Goal: Task Accomplishment & Management: Complete application form

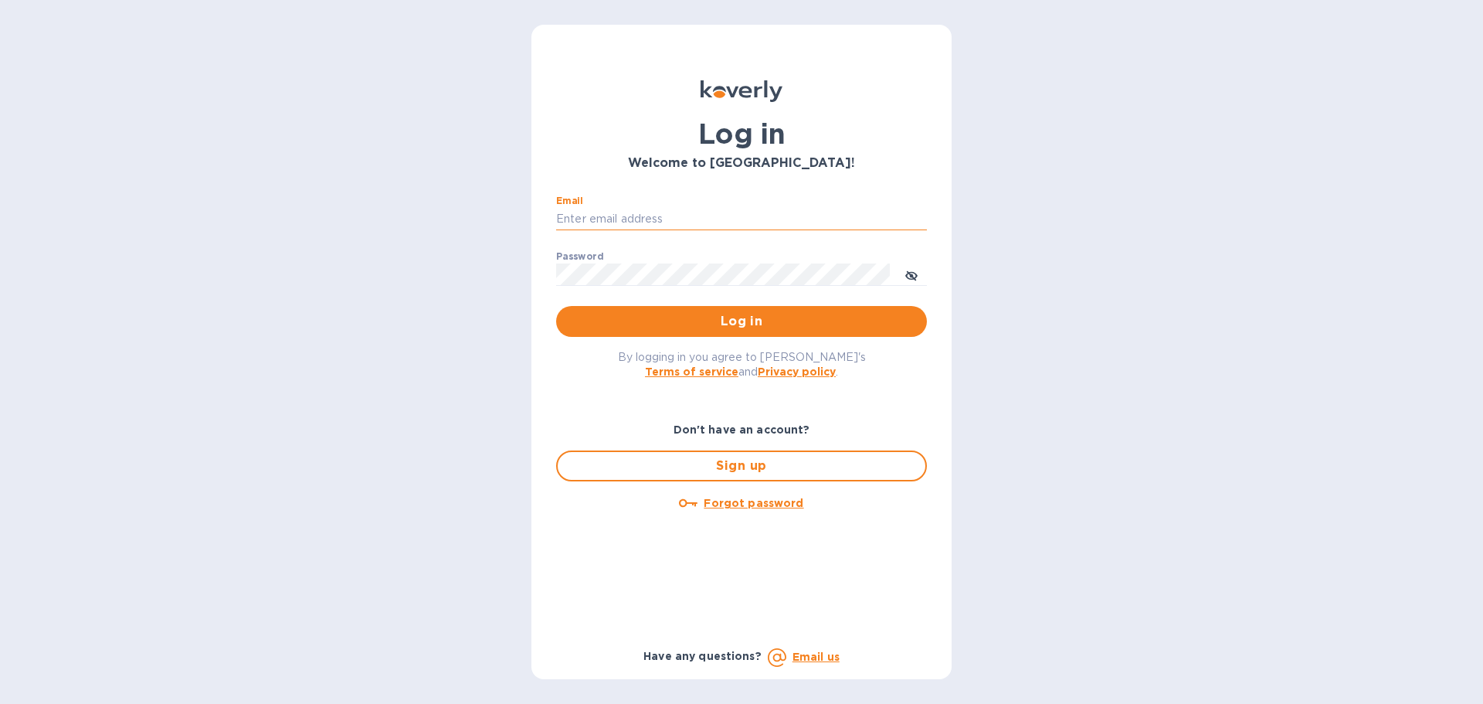
click at [622, 209] on input "Email" at bounding box center [741, 219] width 371 height 23
type input "[EMAIL_ADDRESS][DOMAIN_NAME]"
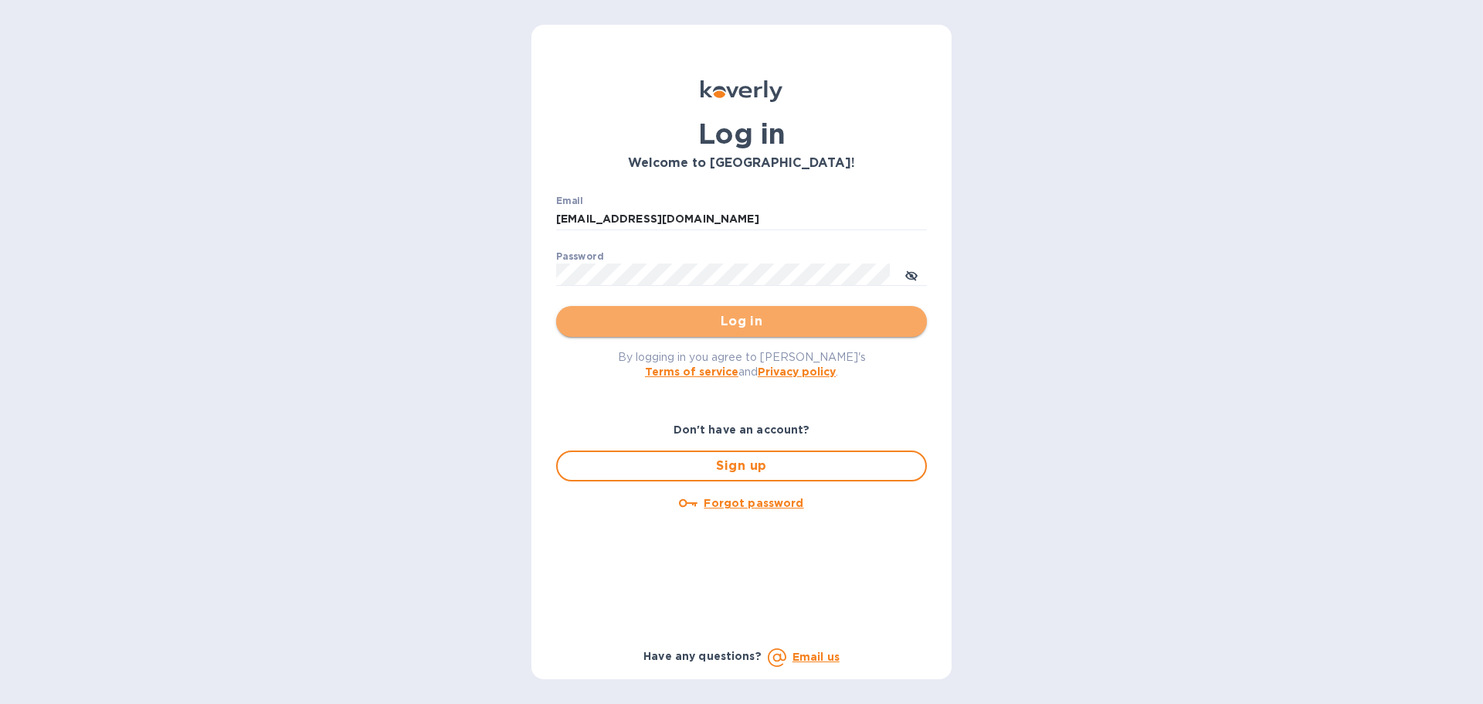
click at [583, 331] on span "Log in" at bounding box center [742, 321] width 346 height 19
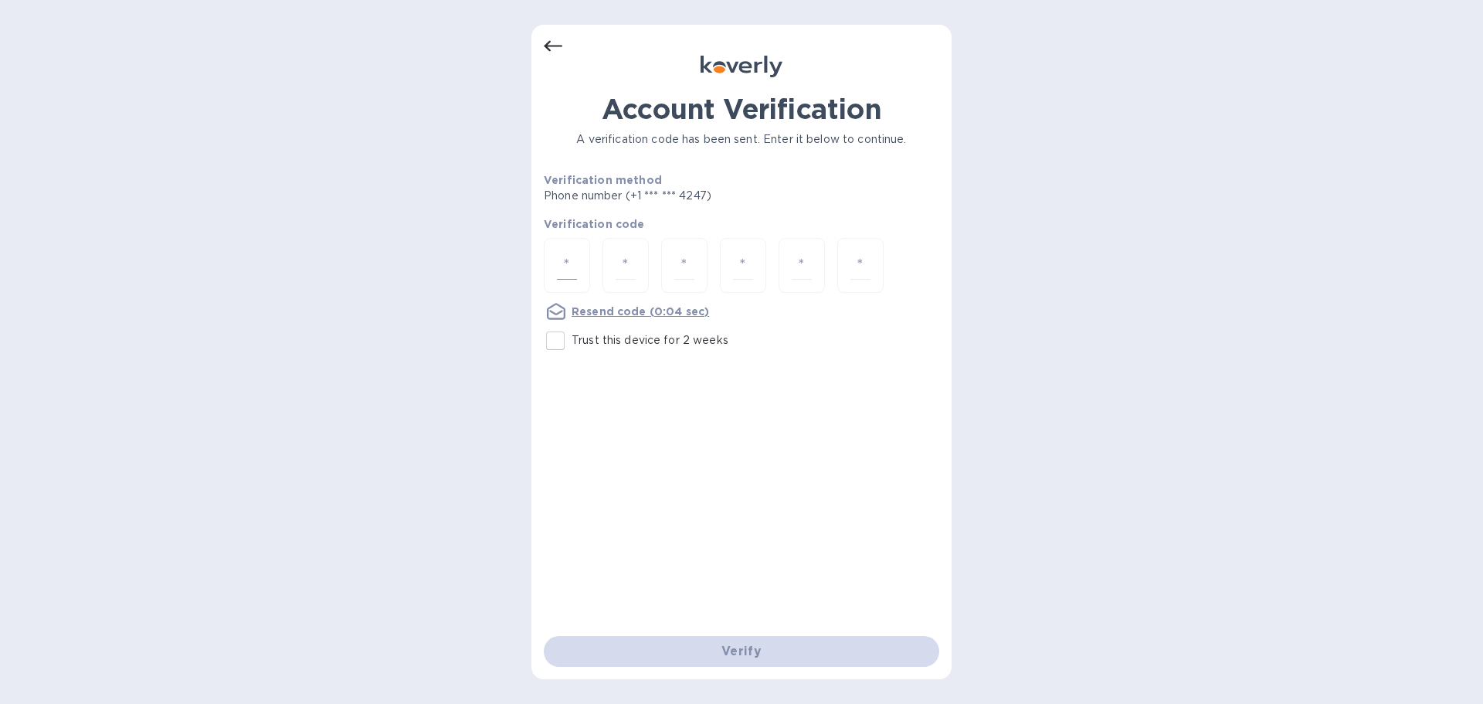
click at [555, 265] on div at bounding box center [567, 265] width 46 height 55
type input "1"
type input "9"
type input "1"
type input "0"
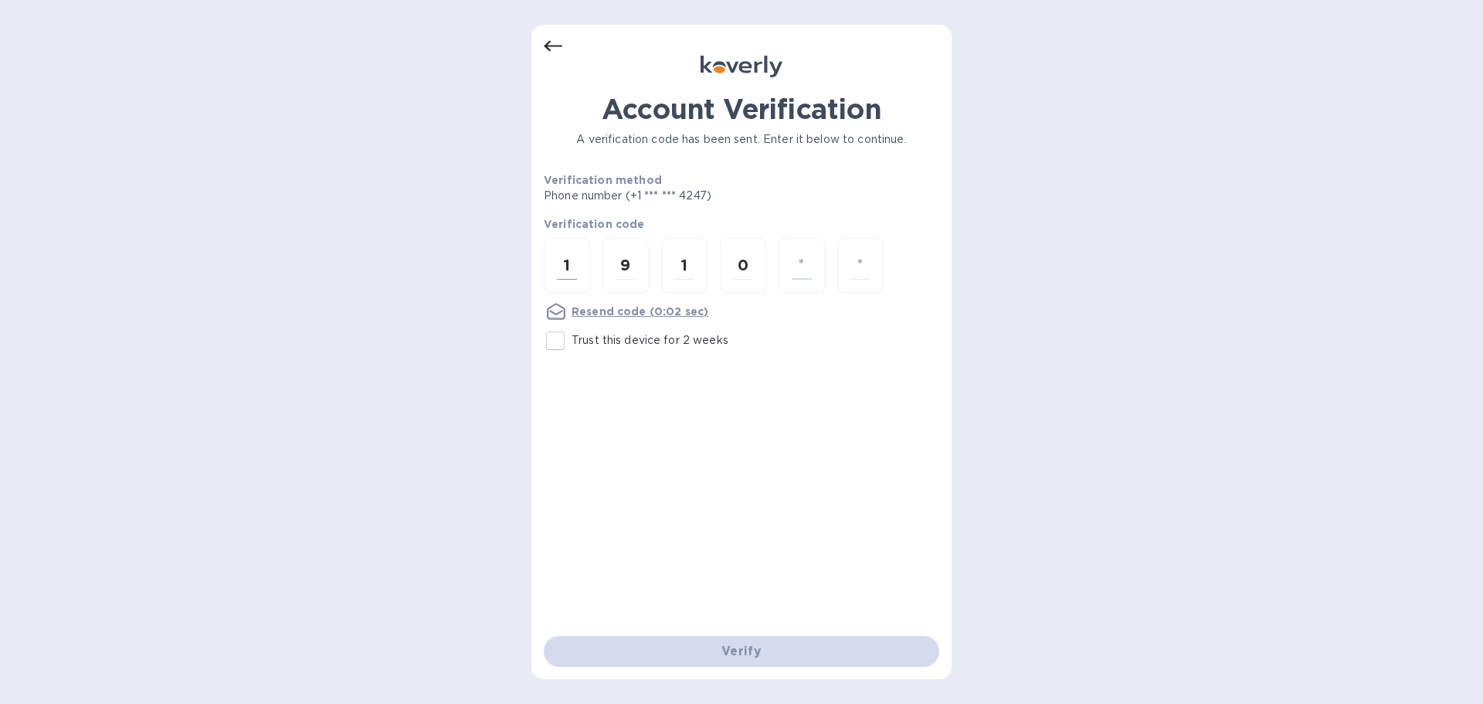
type input "9"
click at [861, 261] on input "number" at bounding box center [861, 265] width 20 height 29
type input "3"
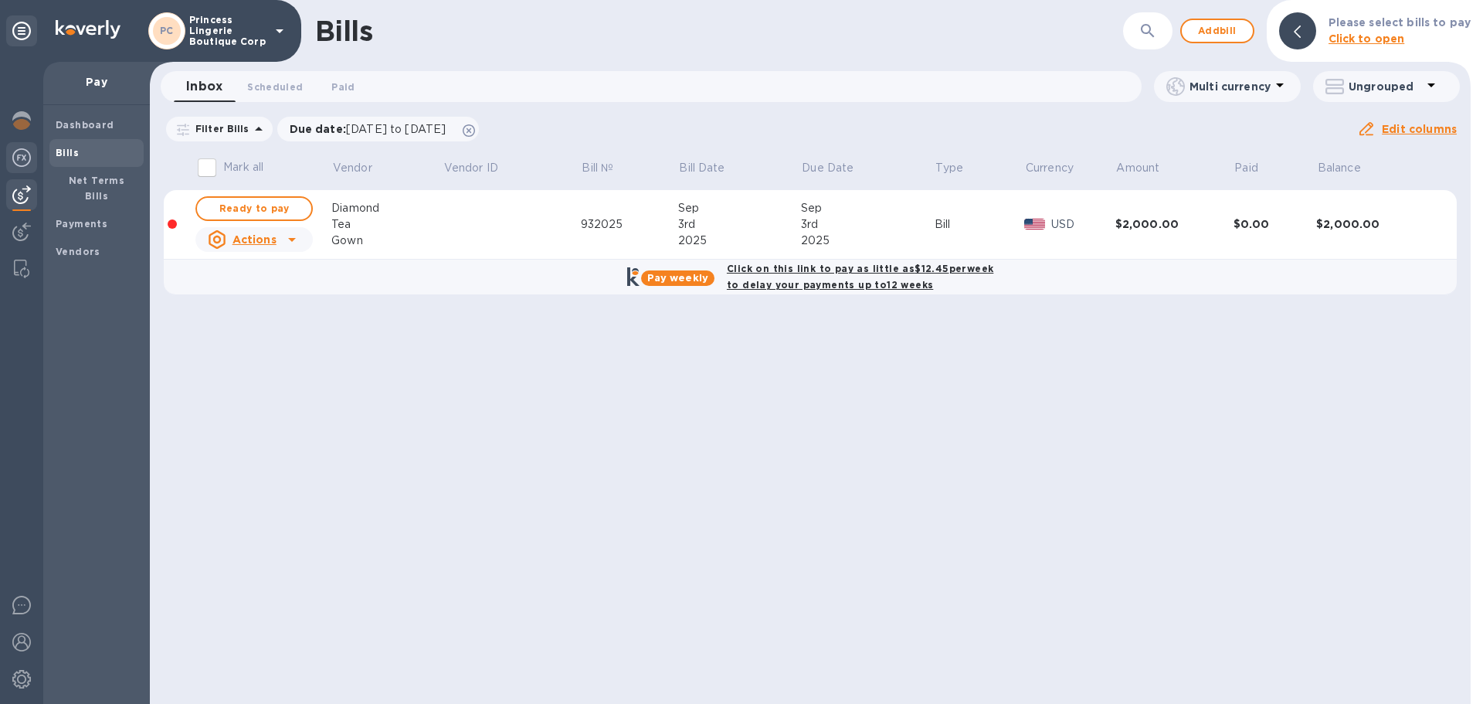
click at [26, 164] on img at bounding box center [21, 157] width 19 height 19
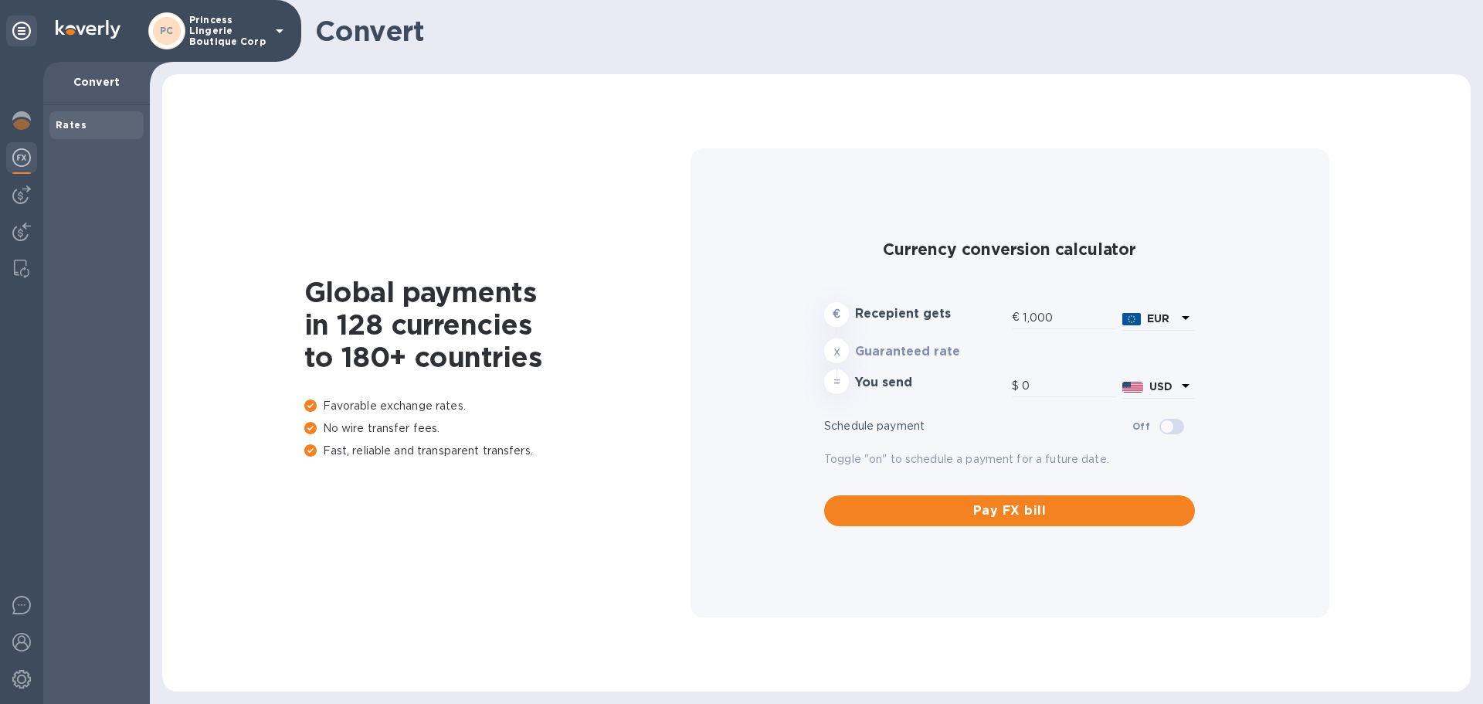
type input "1,180.59"
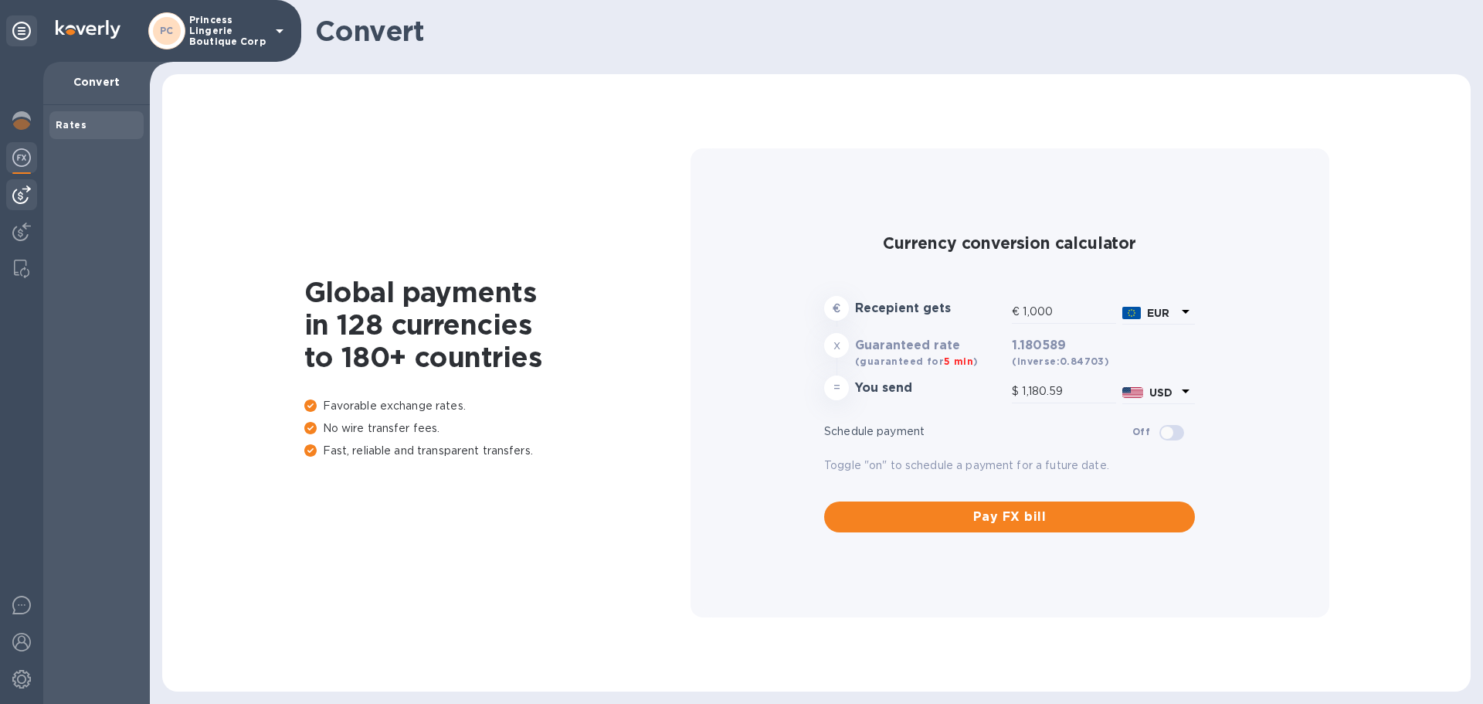
click at [35, 192] on div at bounding box center [21, 194] width 31 height 31
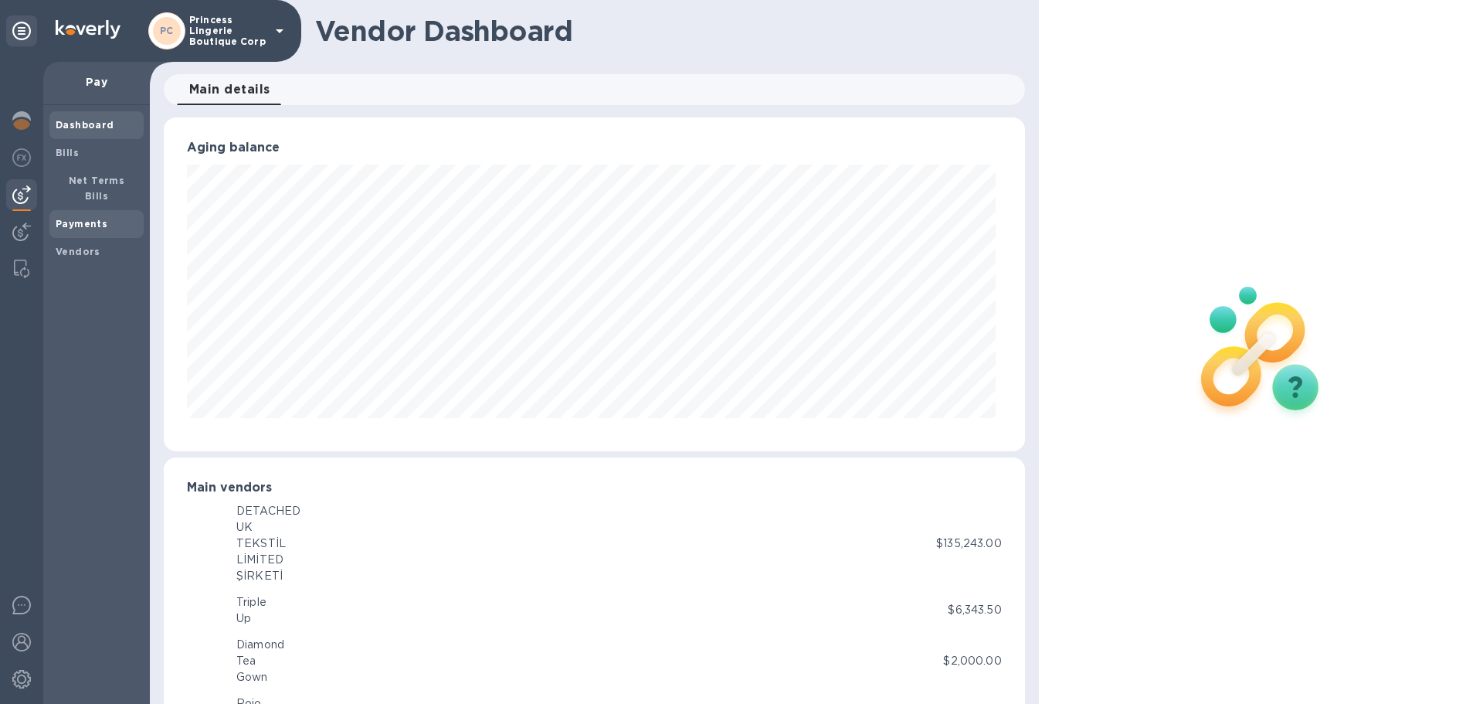
scroll to position [772277, 771755]
click at [76, 151] on b "Bills" at bounding box center [67, 153] width 23 height 12
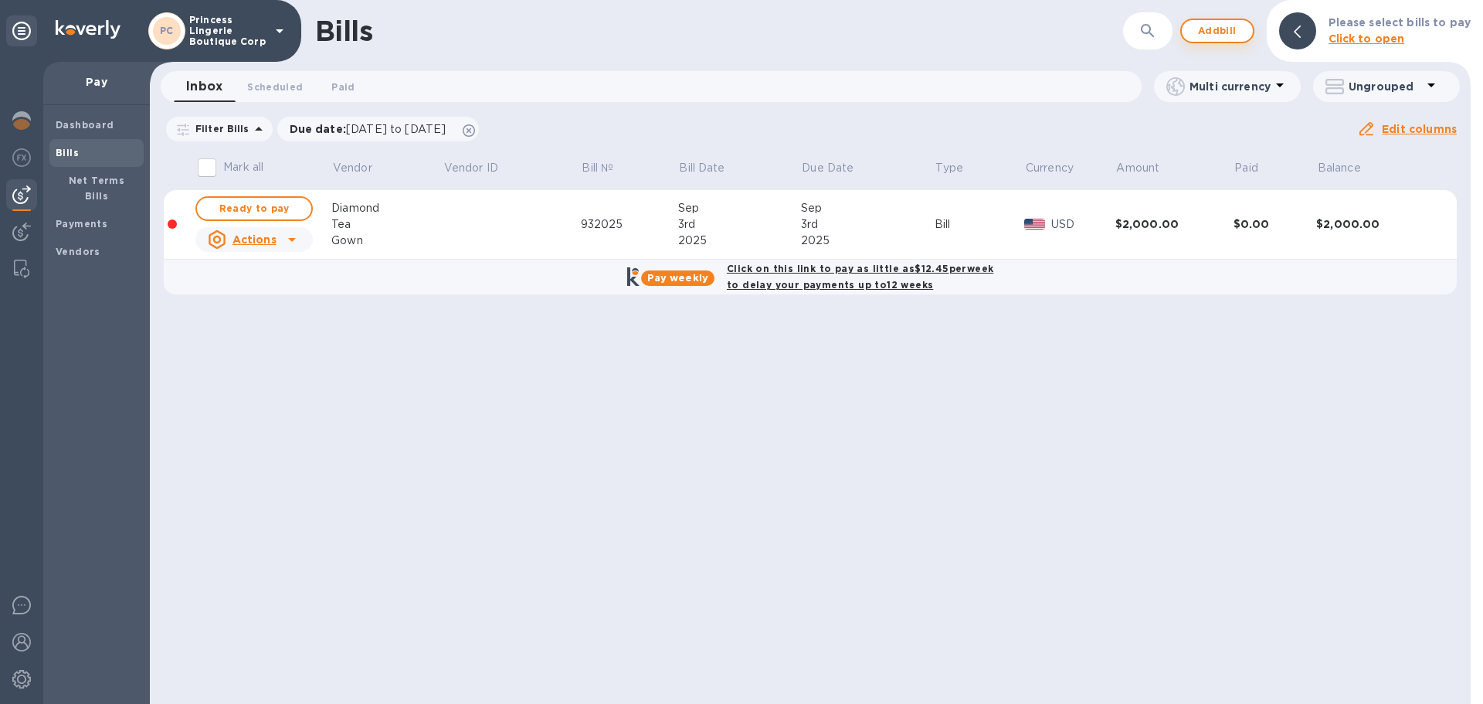
click at [1211, 33] on span "Add bill" at bounding box center [1217, 31] width 46 height 19
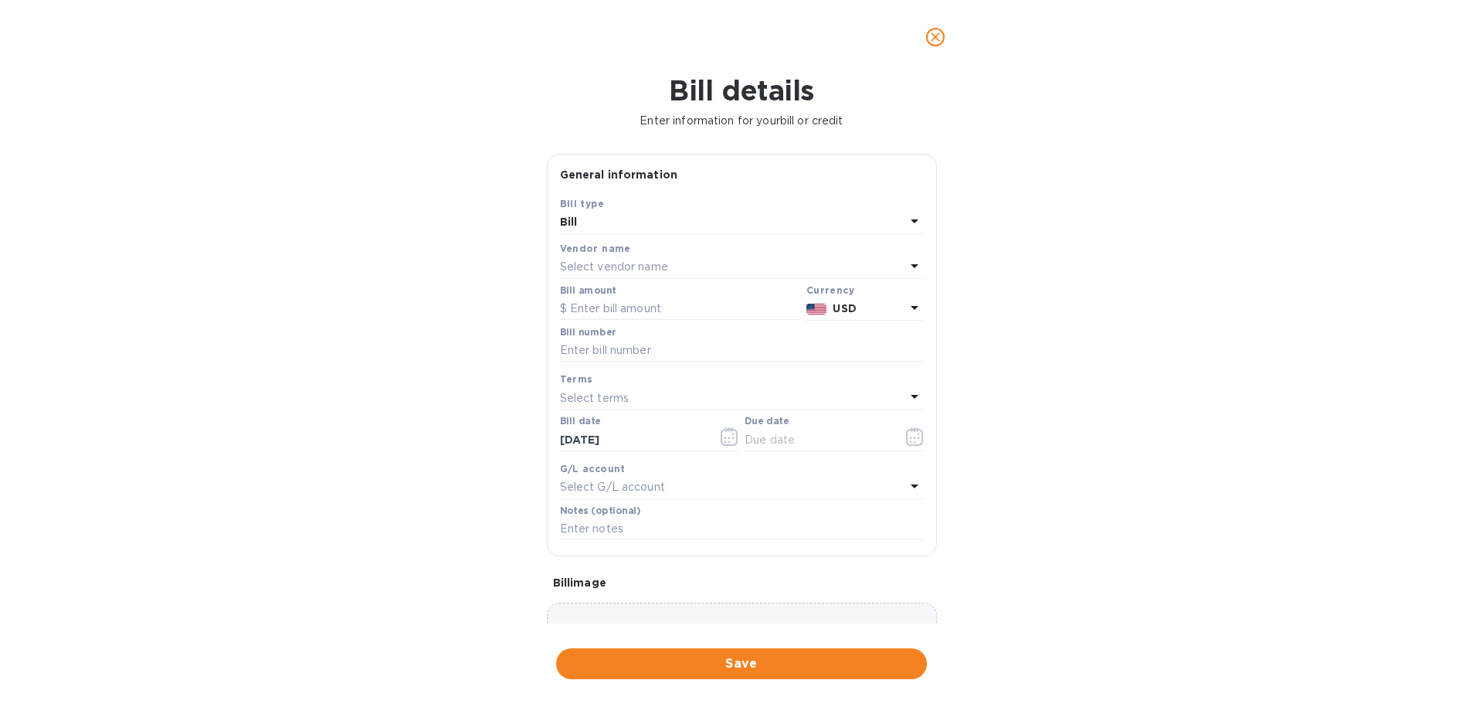
click at [570, 269] on p "Select vendor name" at bounding box center [614, 267] width 108 height 16
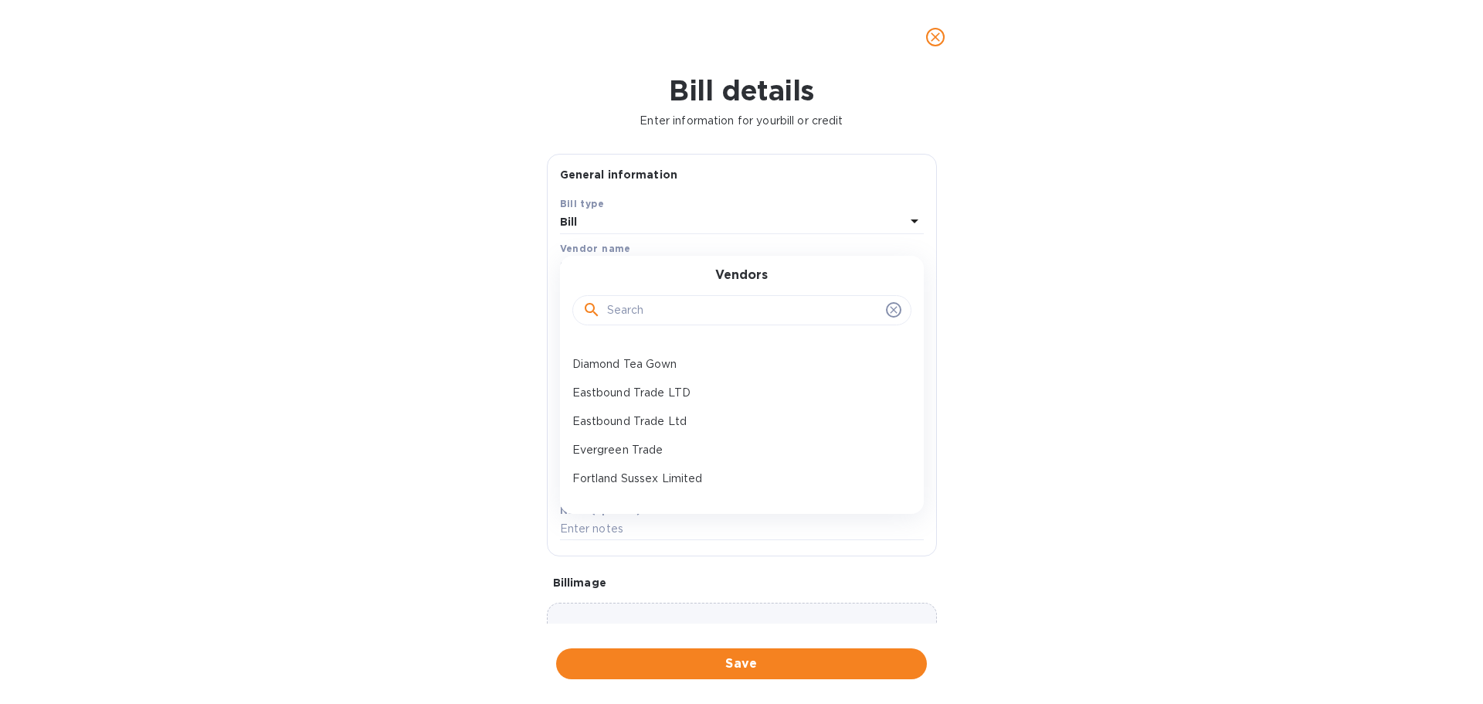
scroll to position [155, 0]
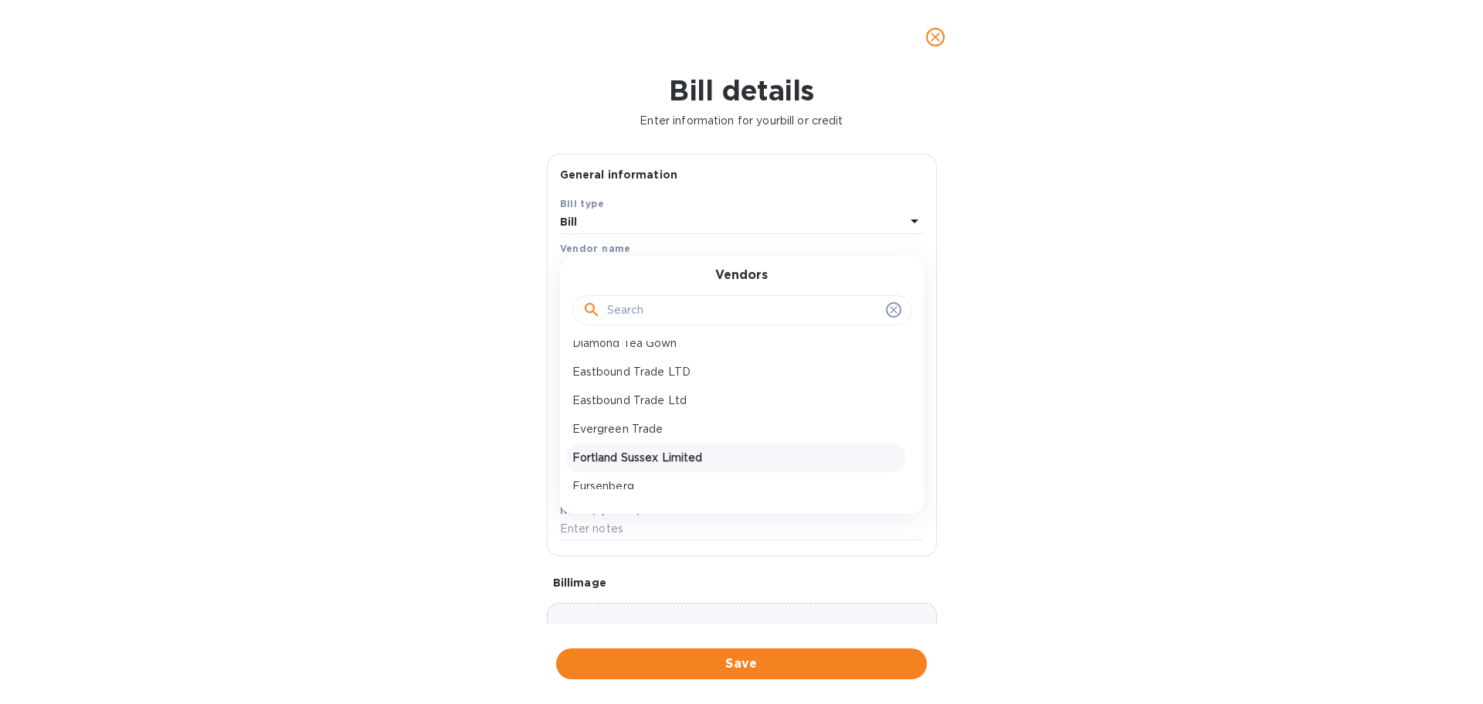
click at [674, 452] on p "Fortland Sussex Limited" at bounding box center [736, 458] width 327 height 16
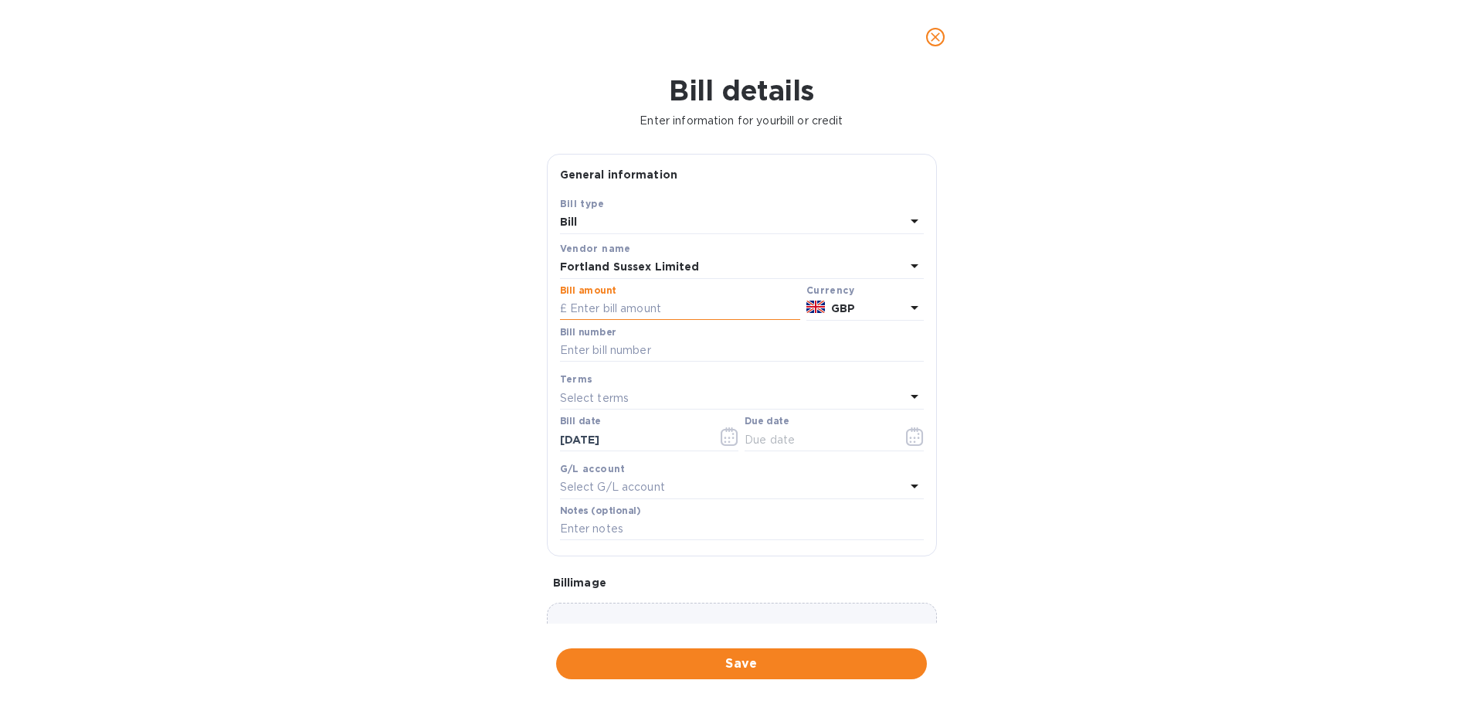
click at [600, 310] on input "text" at bounding box center [680, 308] width 240 height 23
click at [939, 34] on icon "close" at bounding box center [935, 36] width 9 height 9
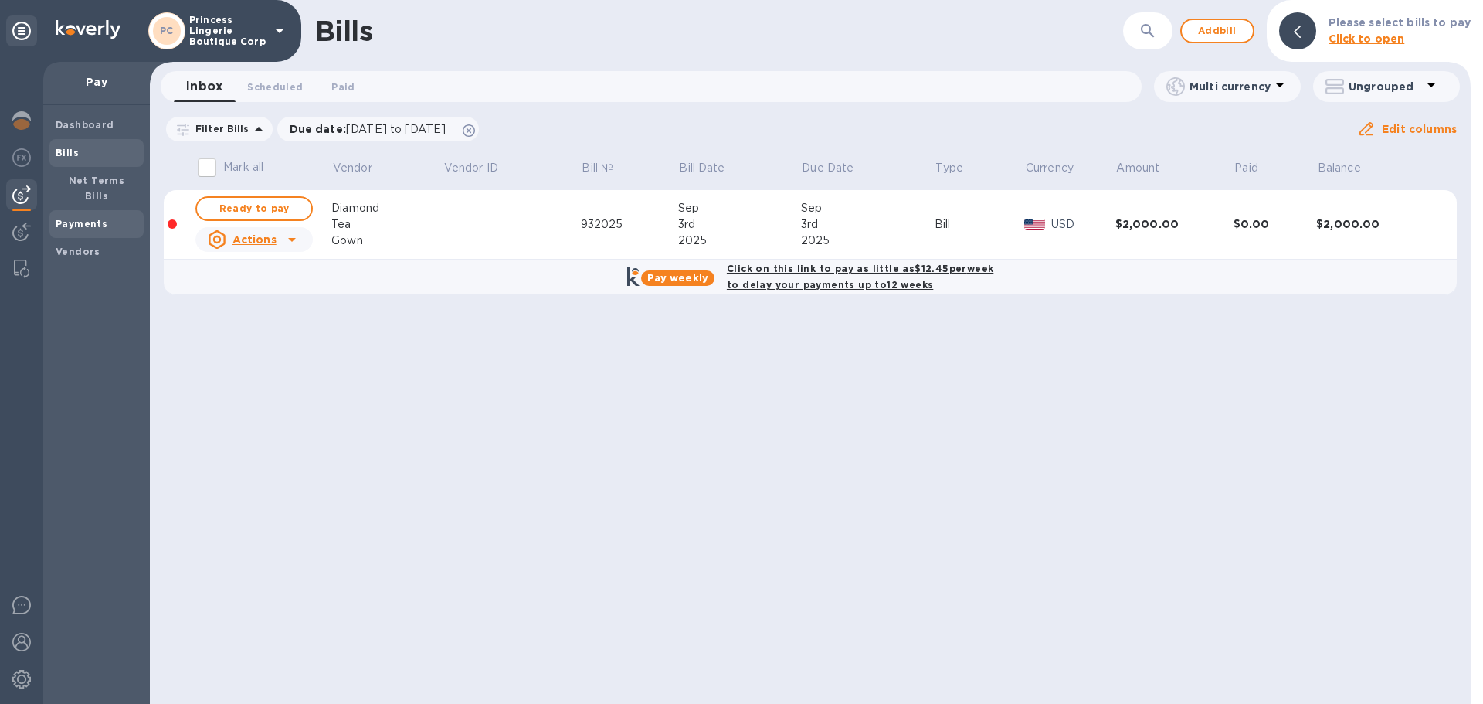
click at [115, 216] on span "Payments" at bounding box center [97, 223] width 82 height 15
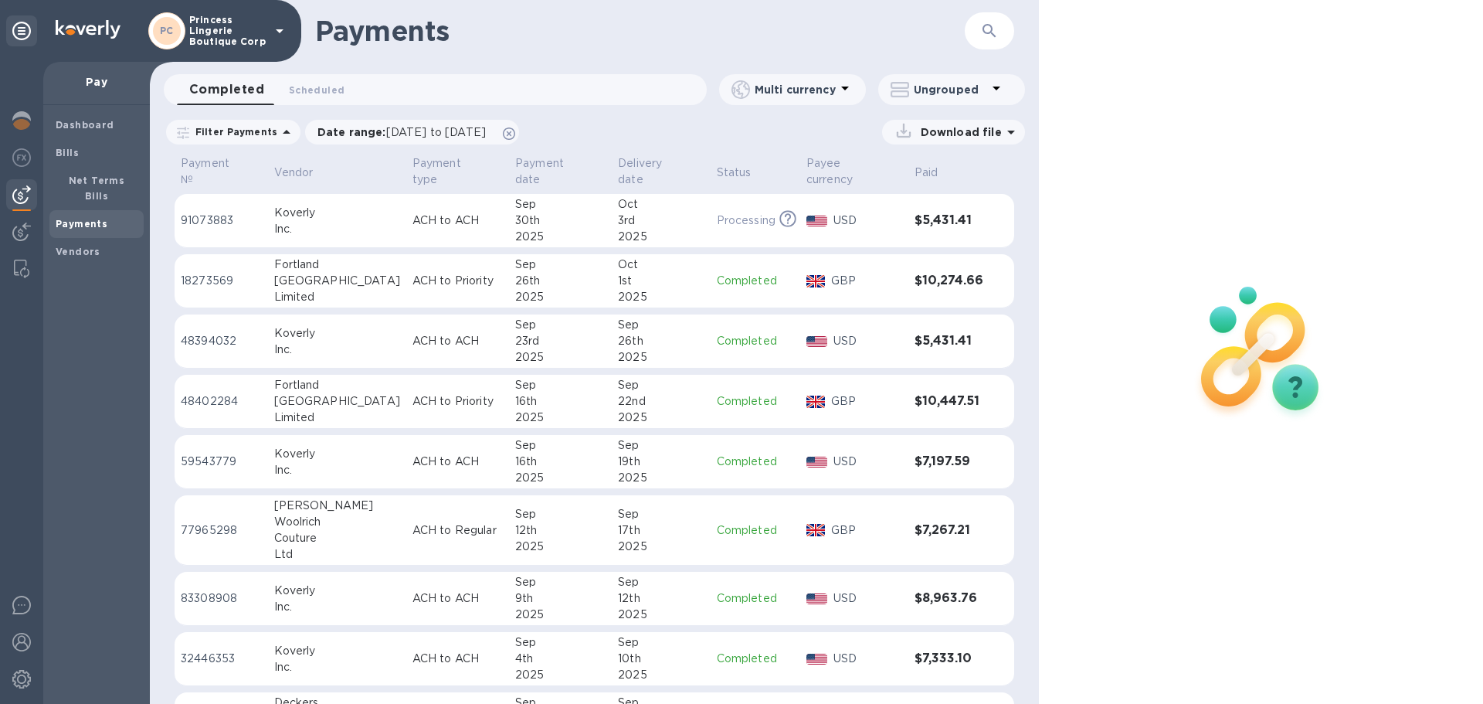
click at [206, 258] on td "18273569" at bounding box center [221, 281] width 93 height 54
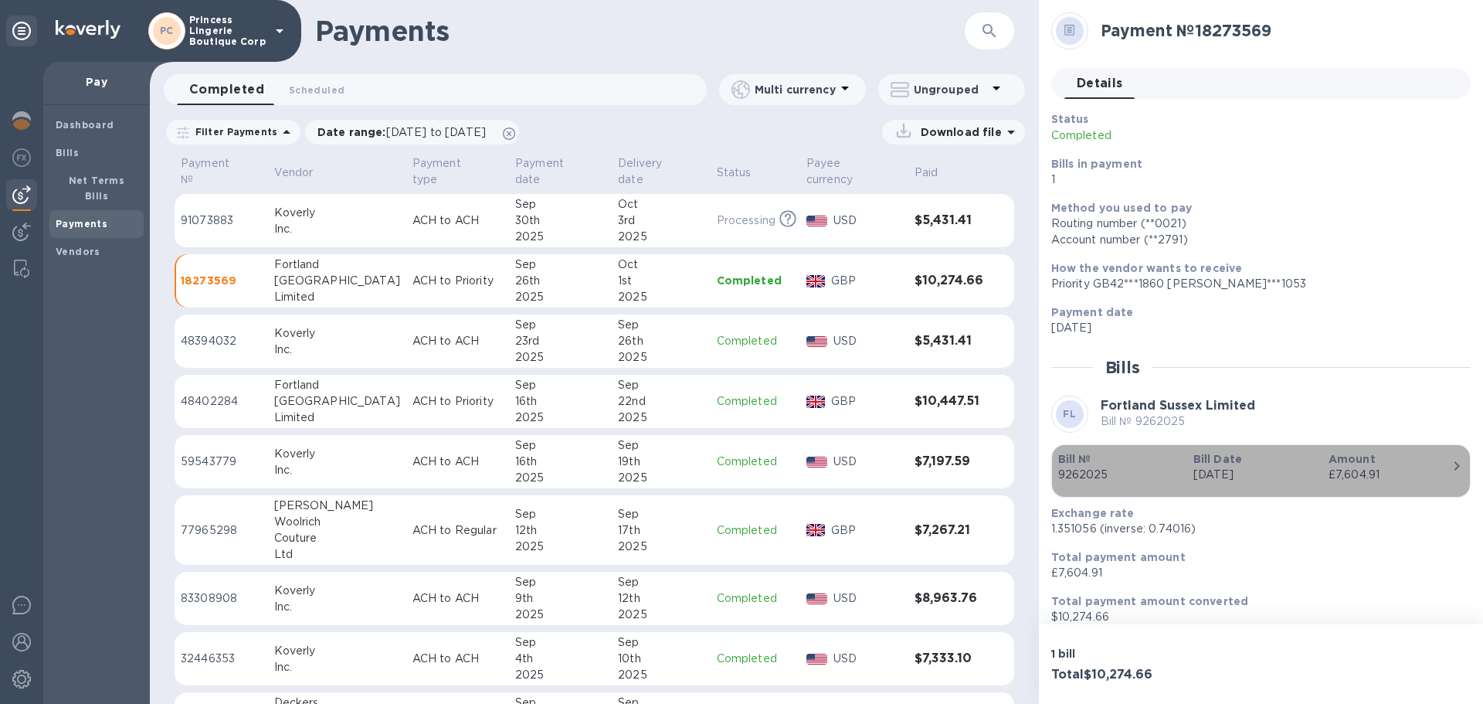
drag, startPoint x: 1391, startPoint y: 477, endPoint x: 1346, endPoint y: 482, distance: 45.8
click at [1346, 482] on div "£7,604.91" at bounding box center [1390, 475] width 123 height 16
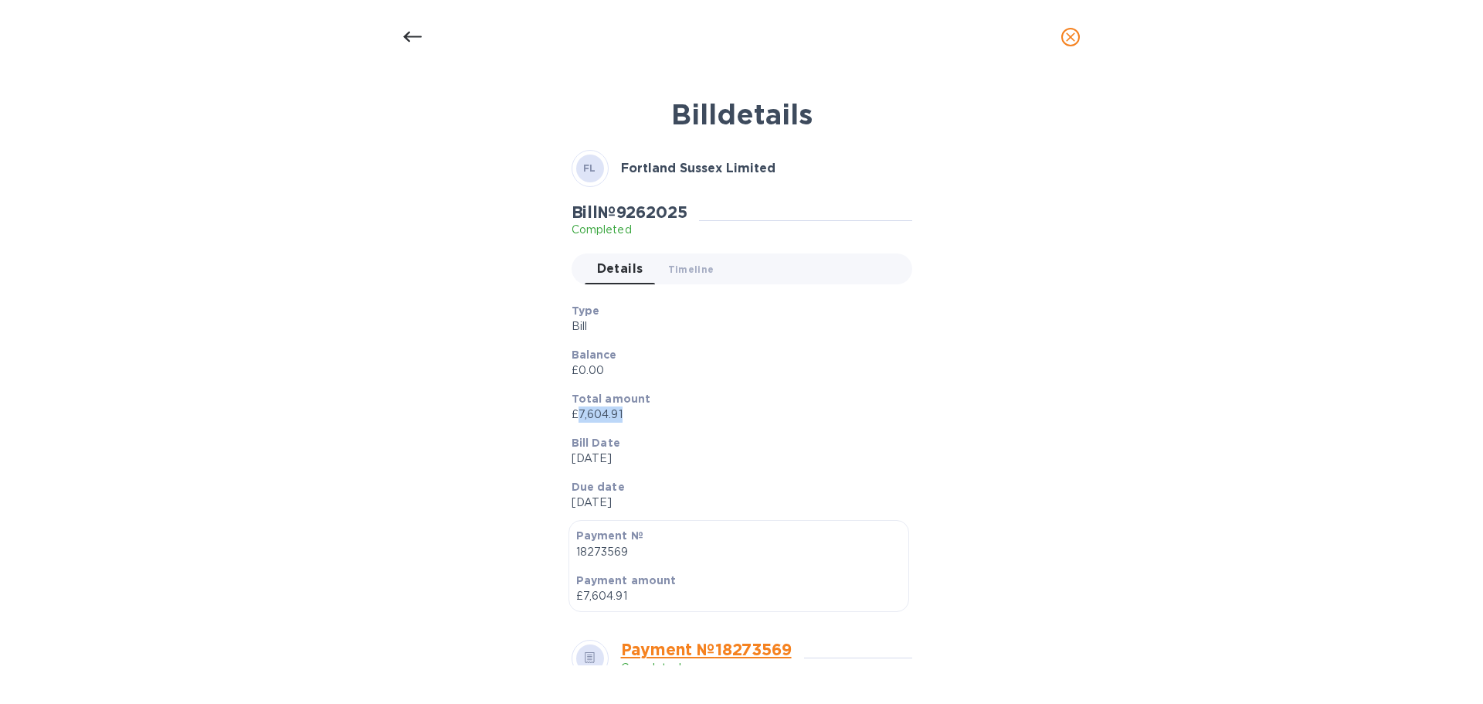
drag, startPoint x: 634, startPoint y: 416, endPoint x: 576, endPoint y: 426, distance: 58.9
click at [576, 426] on div "Total amount £7,604.91" at bounding box center [736, 407] width 341 height 44
copy p "7,604.91"
click at [1075, 42] on icon "close" at bounding box center [1070, 36] width 15 height 15
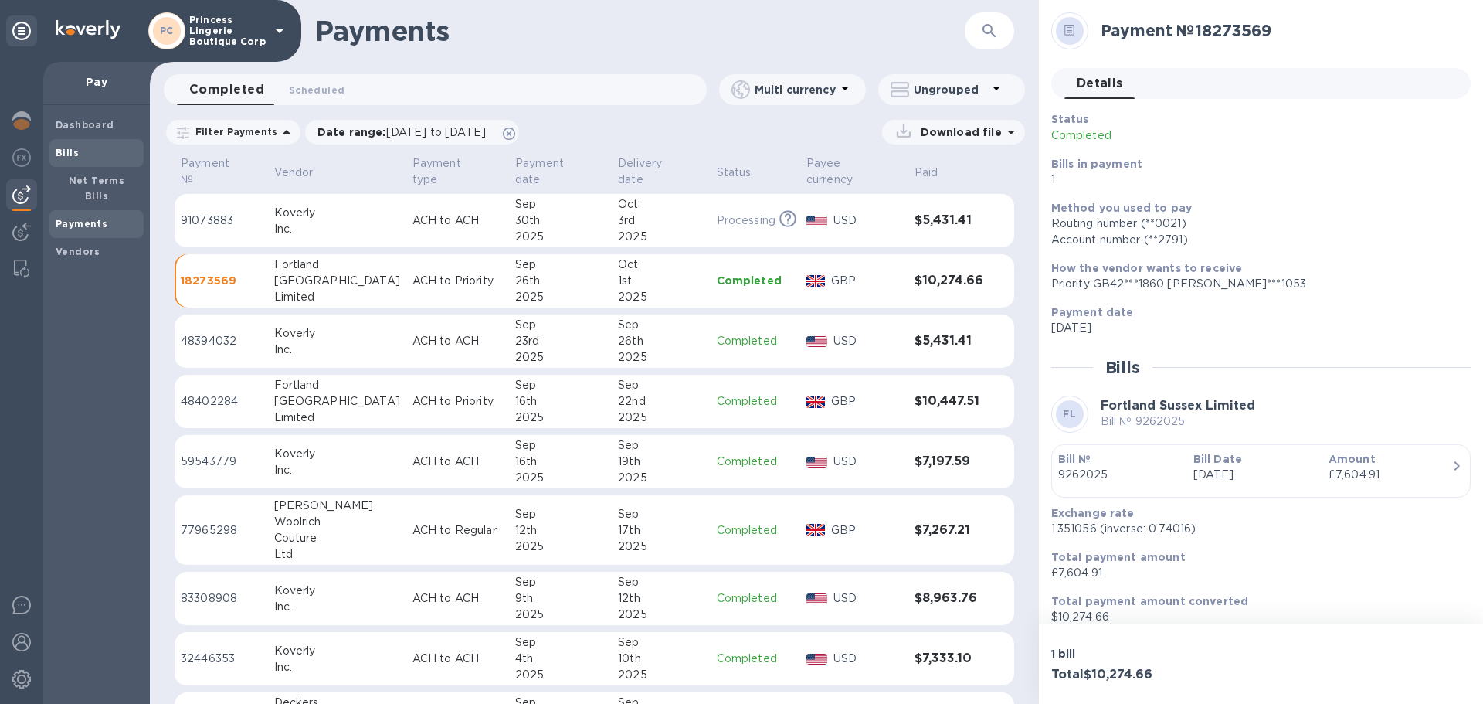
click at [96, 158] on span "Bills" at bounding box center [97, 152] width 82 height 15
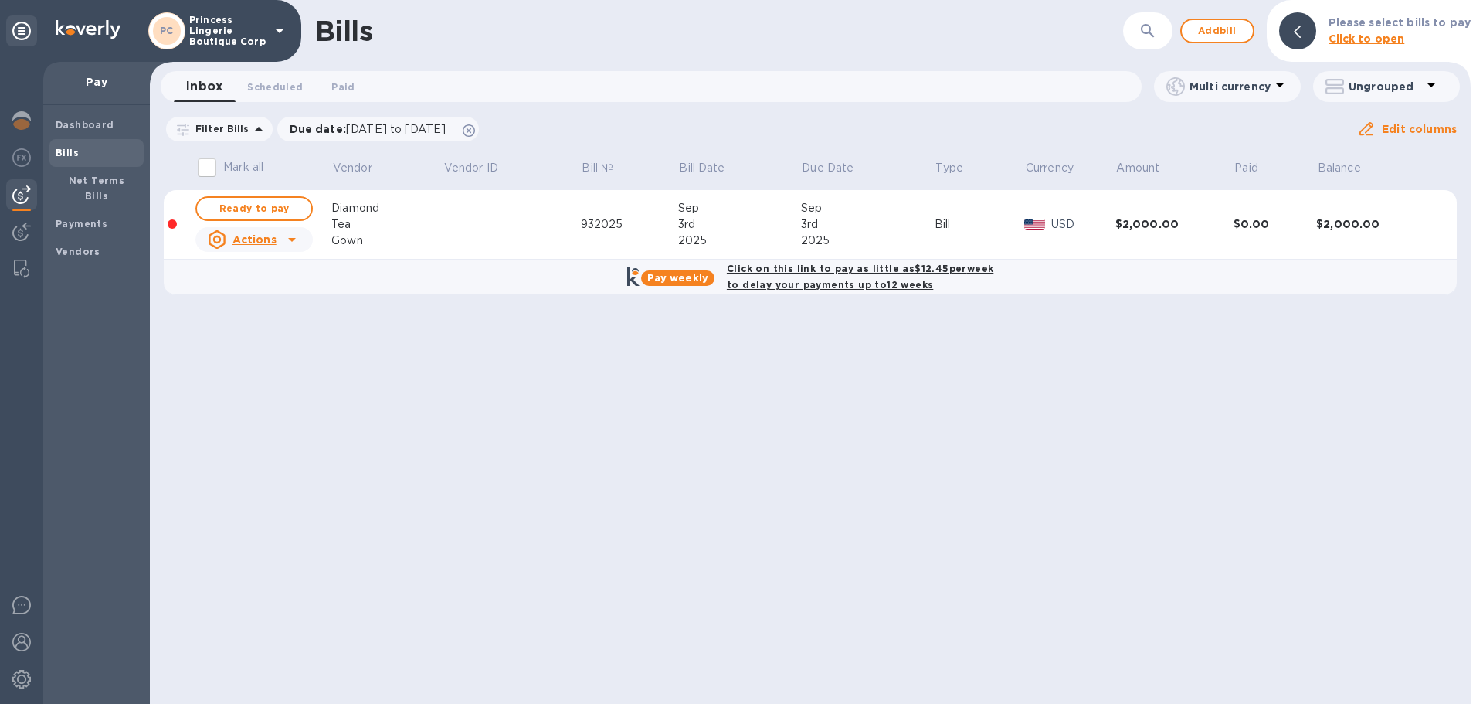
click at [1400, 33] on b "Click to open" at bounding box center [1367, 38] width 76 height 12
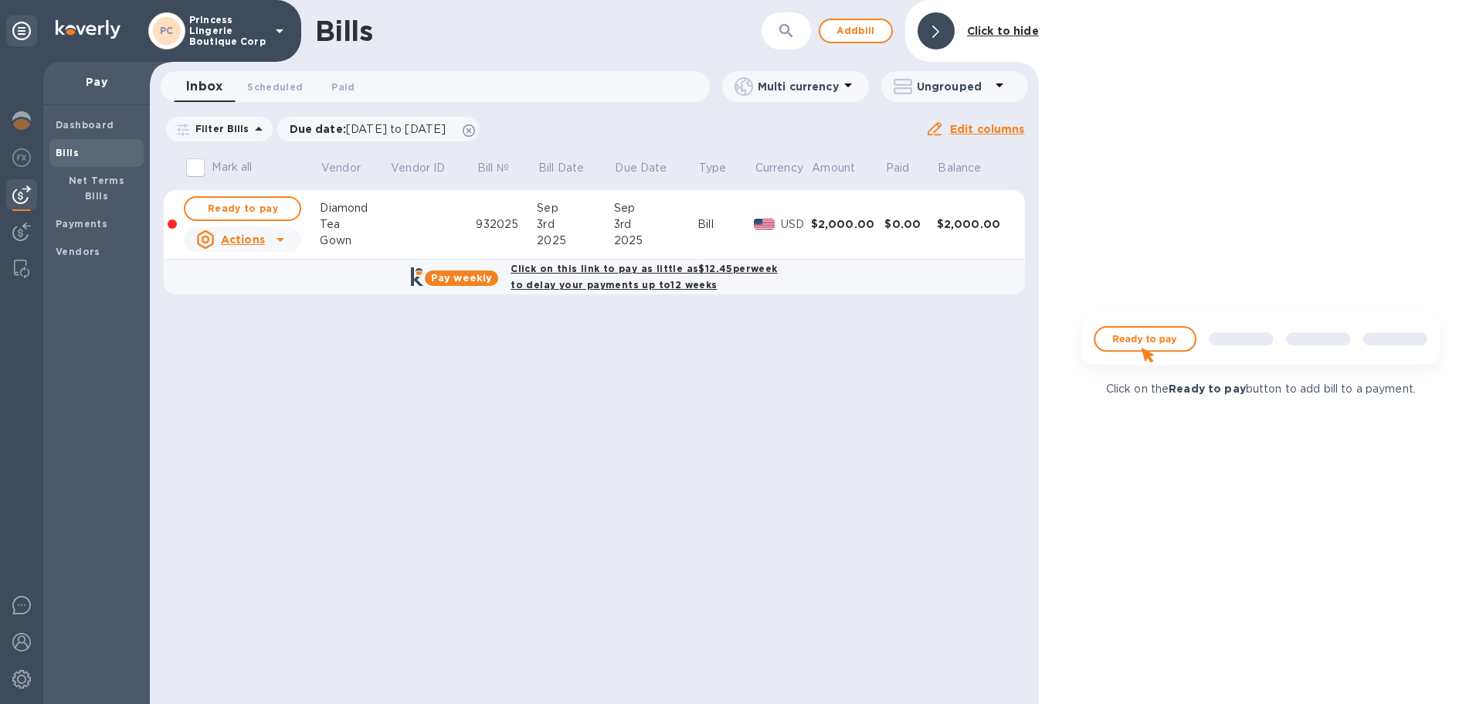
click at [1037, 36] on b "Click to hide" at bounding box center [1003, 31] width 72 height 12
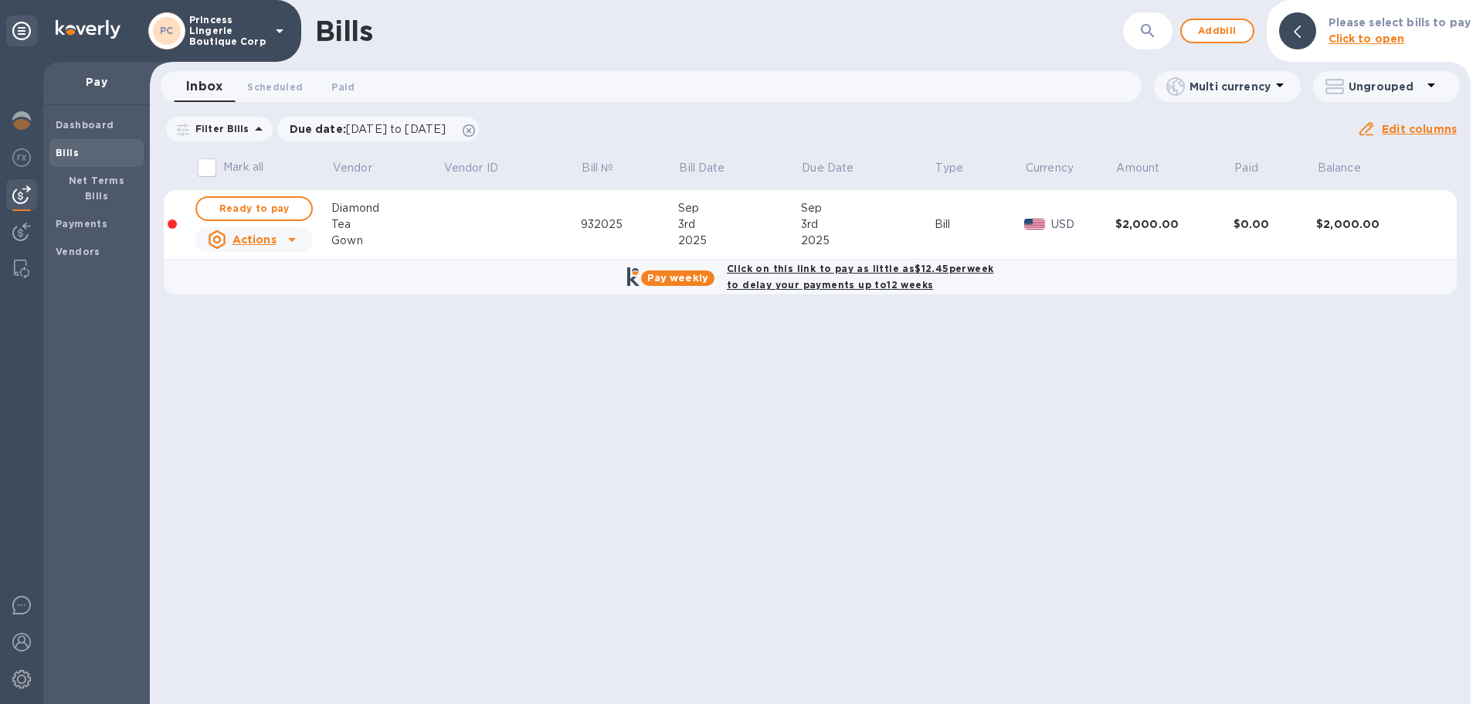
click at [132, 148] on span "Bills" at bounding box center [97, 152] width 82 height 15
click at [1224, 28] on span "Add bill" at bounding box center [1217, 31] width 46 height 19
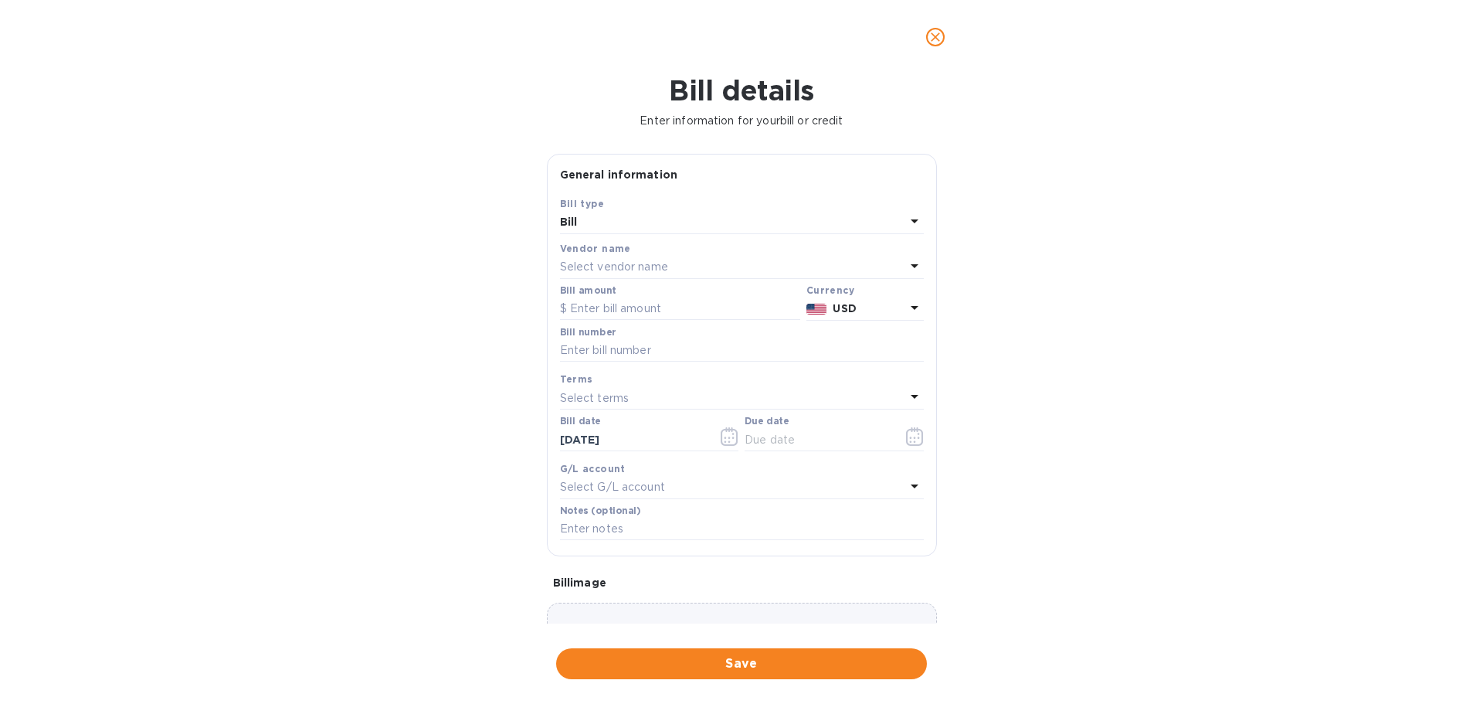
click at [640, 257] on div "Select vendor name" at bounding box center [732, 268] width 345 height 22
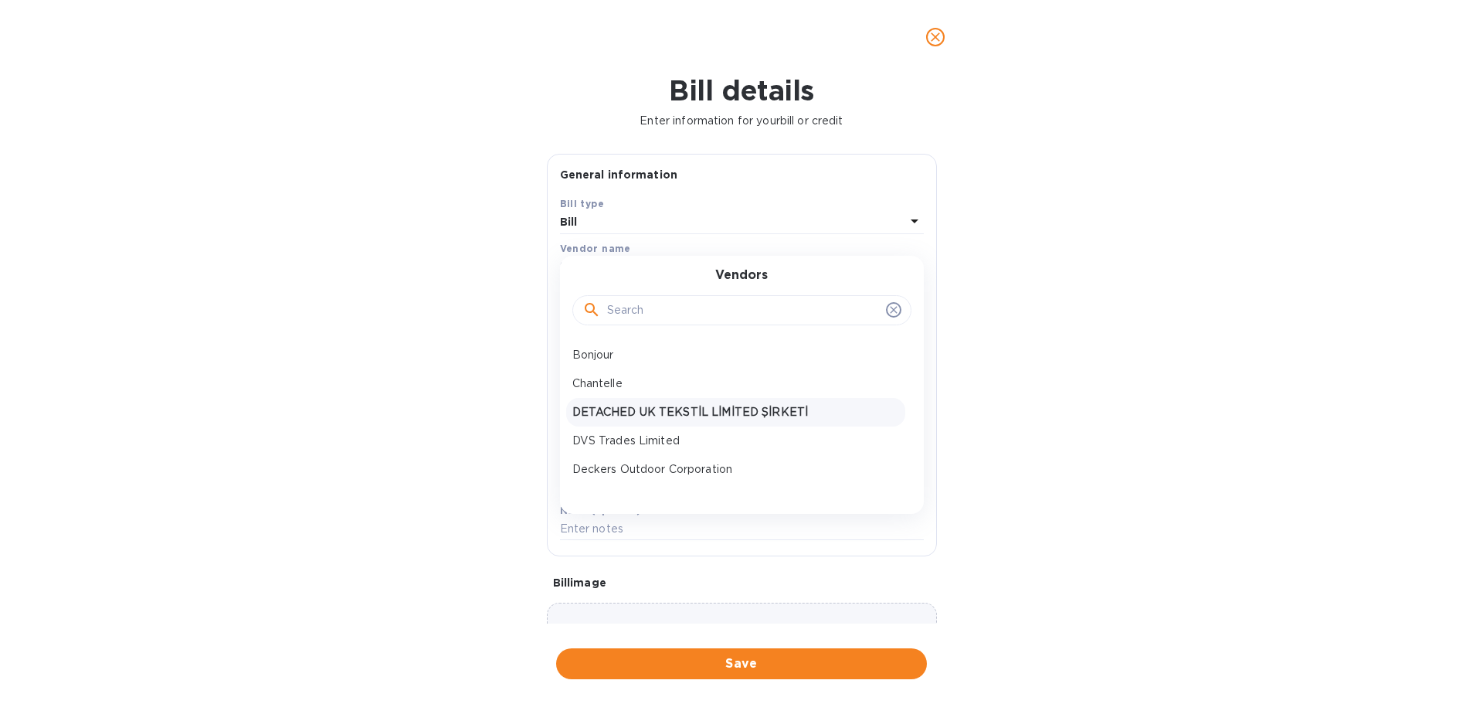
scroll to position [155, 0]
click at [634, 457] on p "Fortland Sussex Limited" at bounding box center [736, 458] width 327 height 16
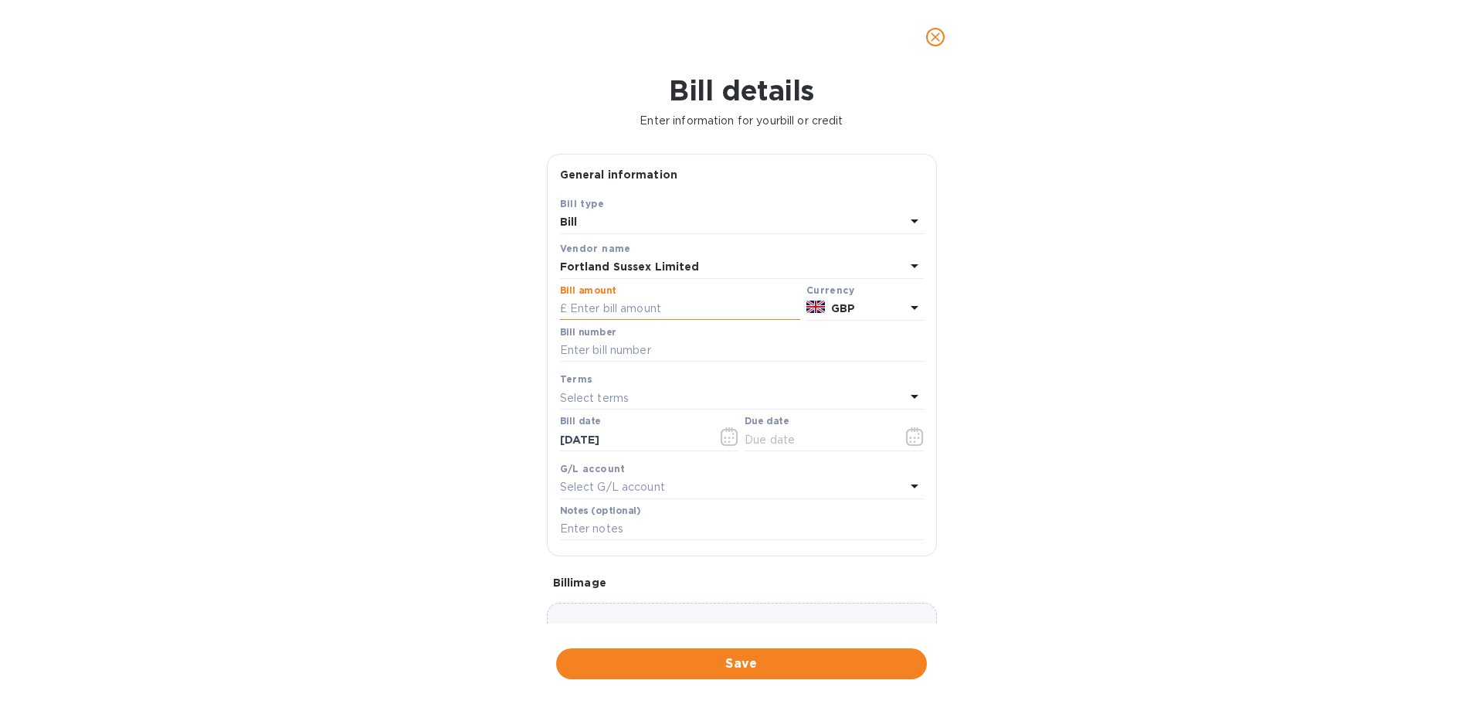
click at [599, 314] on input "text" at bounding box center [680, 308] width 240 height 23
paste input "7,604.91"
type input "7,604.91"
click at [997, 350] on div "Bill details Enter information for your bill or credit General information Save…" at bounding box center [741, 389] width 1483 height 630
click at [617, 351] on input "text" at bounding box center [742, 350] width 364 height 23
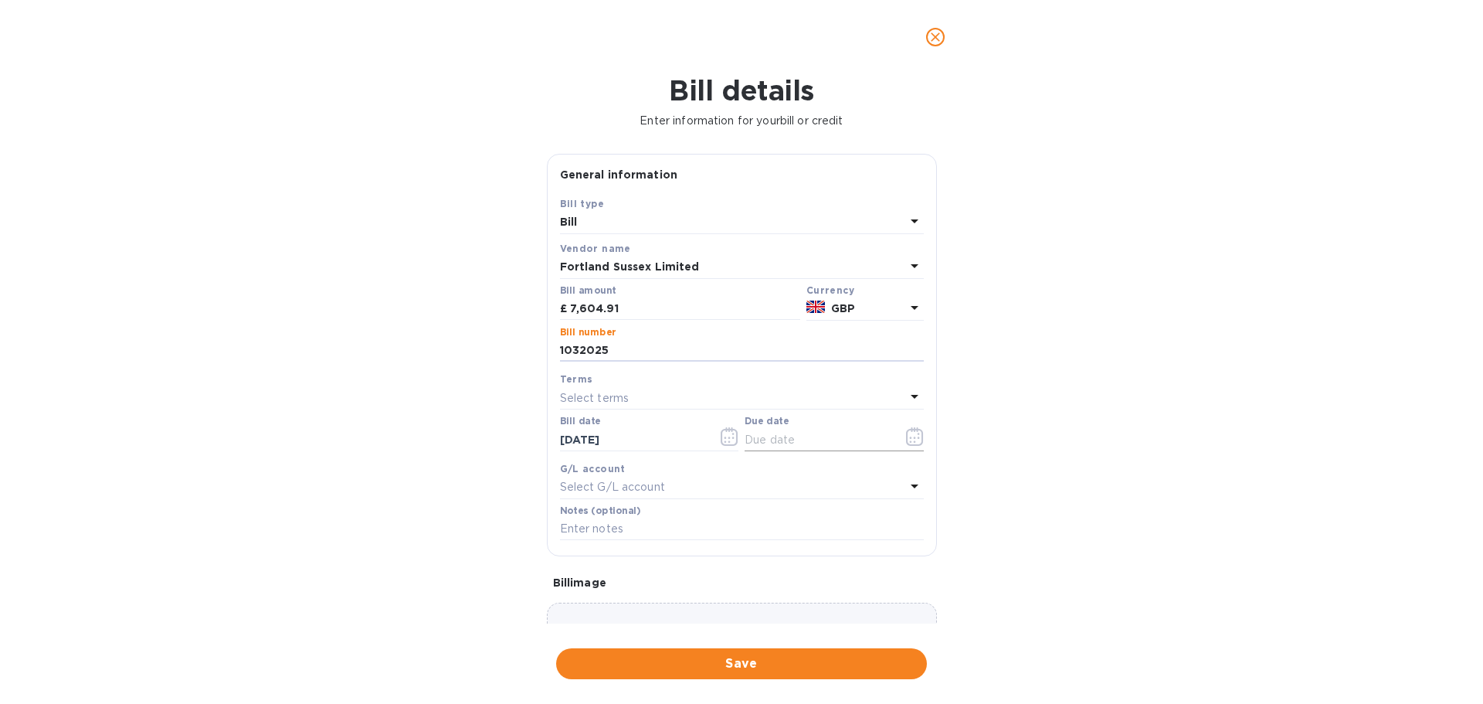
type input "1032025"
click at [908, 445] on icon "button" at bounding box center [914, 436] width 17 height 19
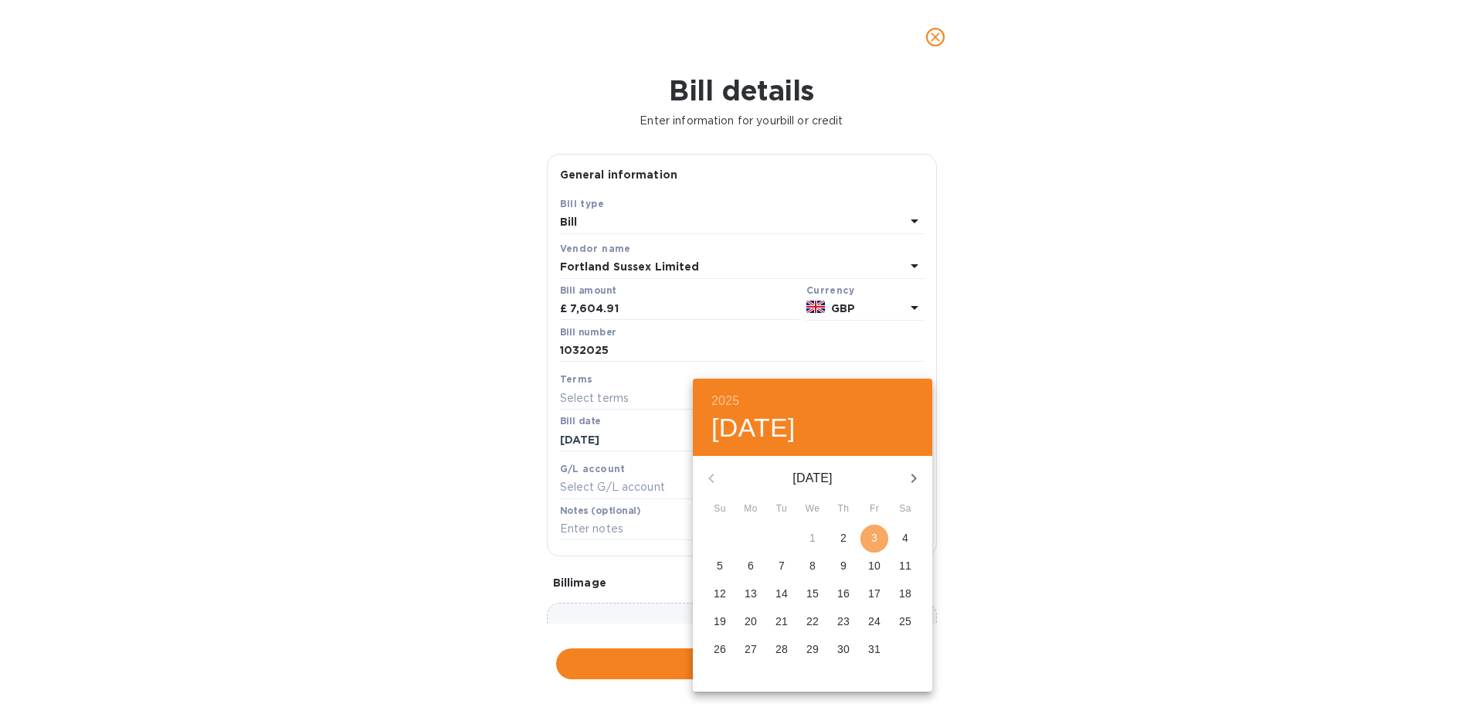
click at [865, 539] on span "3" at bounding box center [875, 537] width 28 height 15
type input "[DATE]"
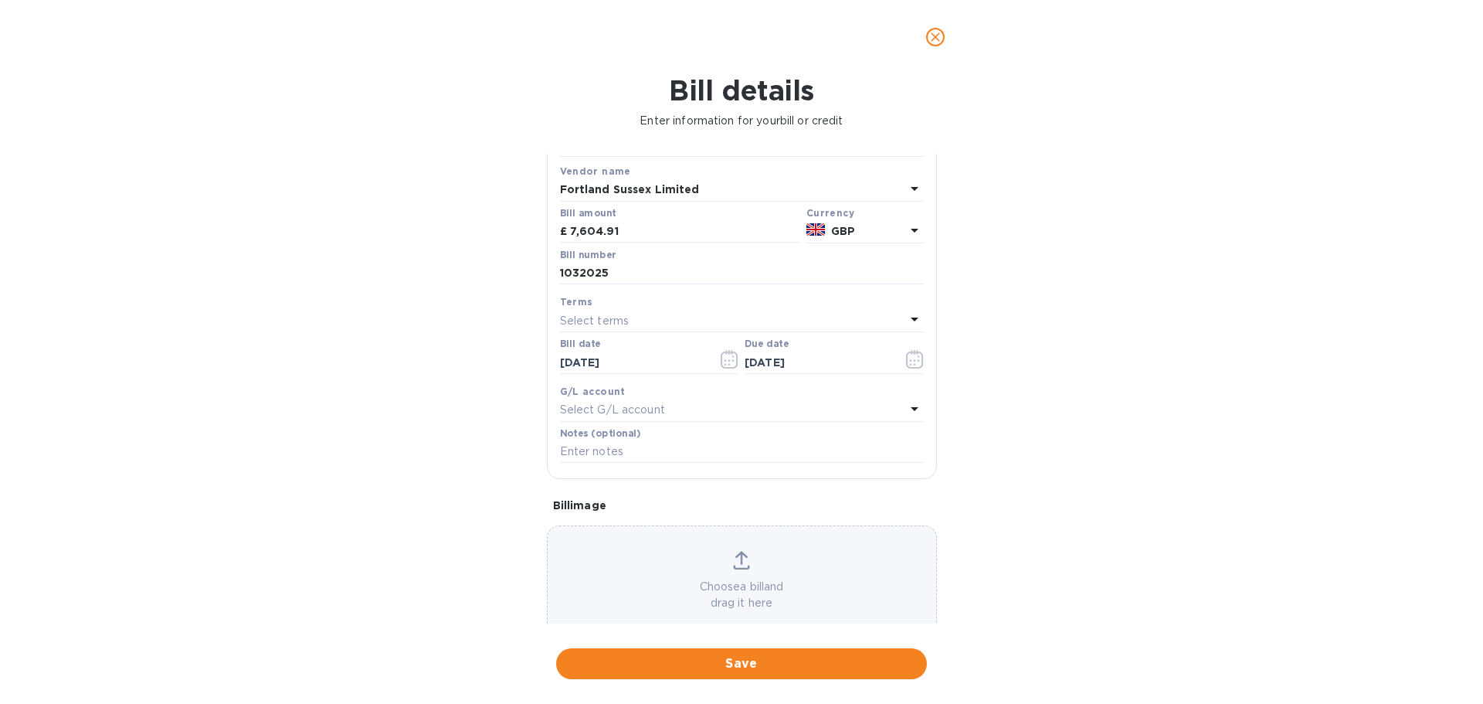
scroll to position [109, 0]
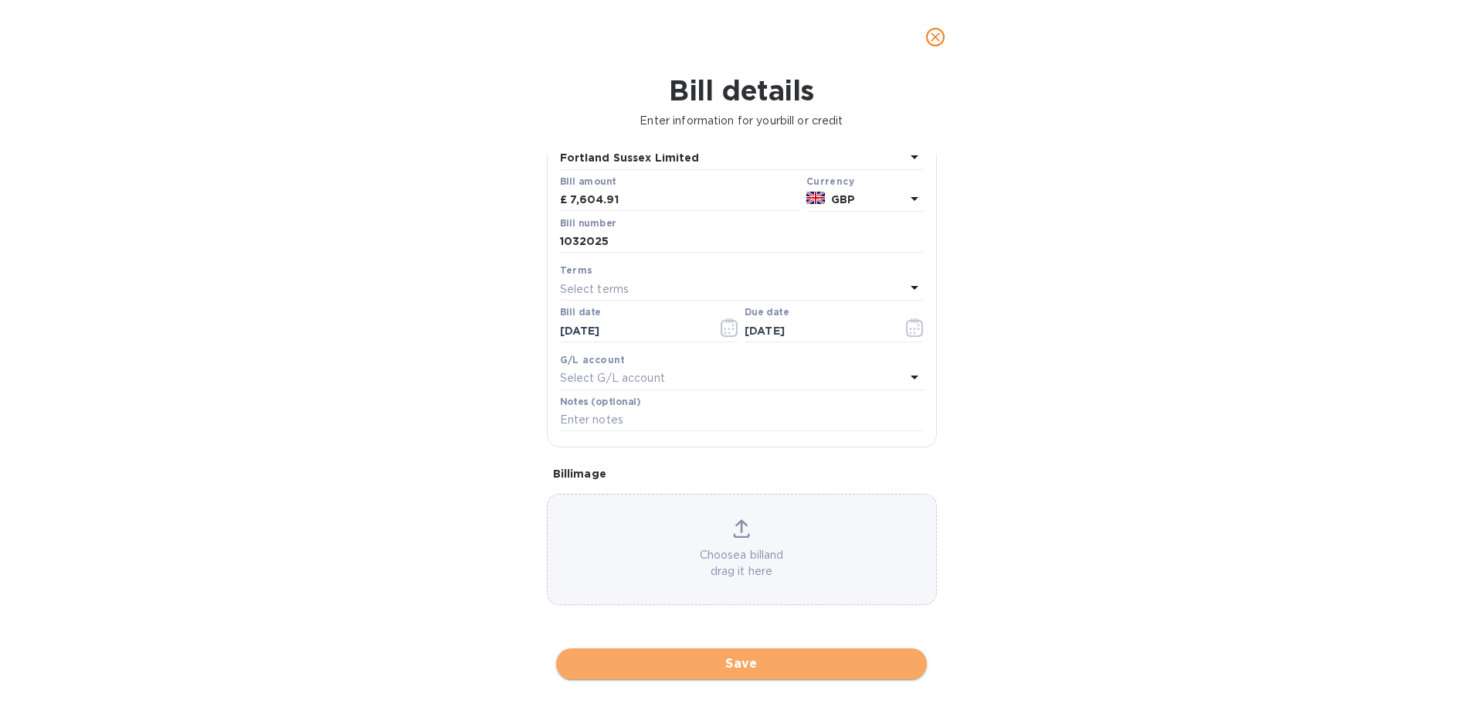
click at [705, 668] on span "Save" at bounding box center [742, 663] width 346 height 19
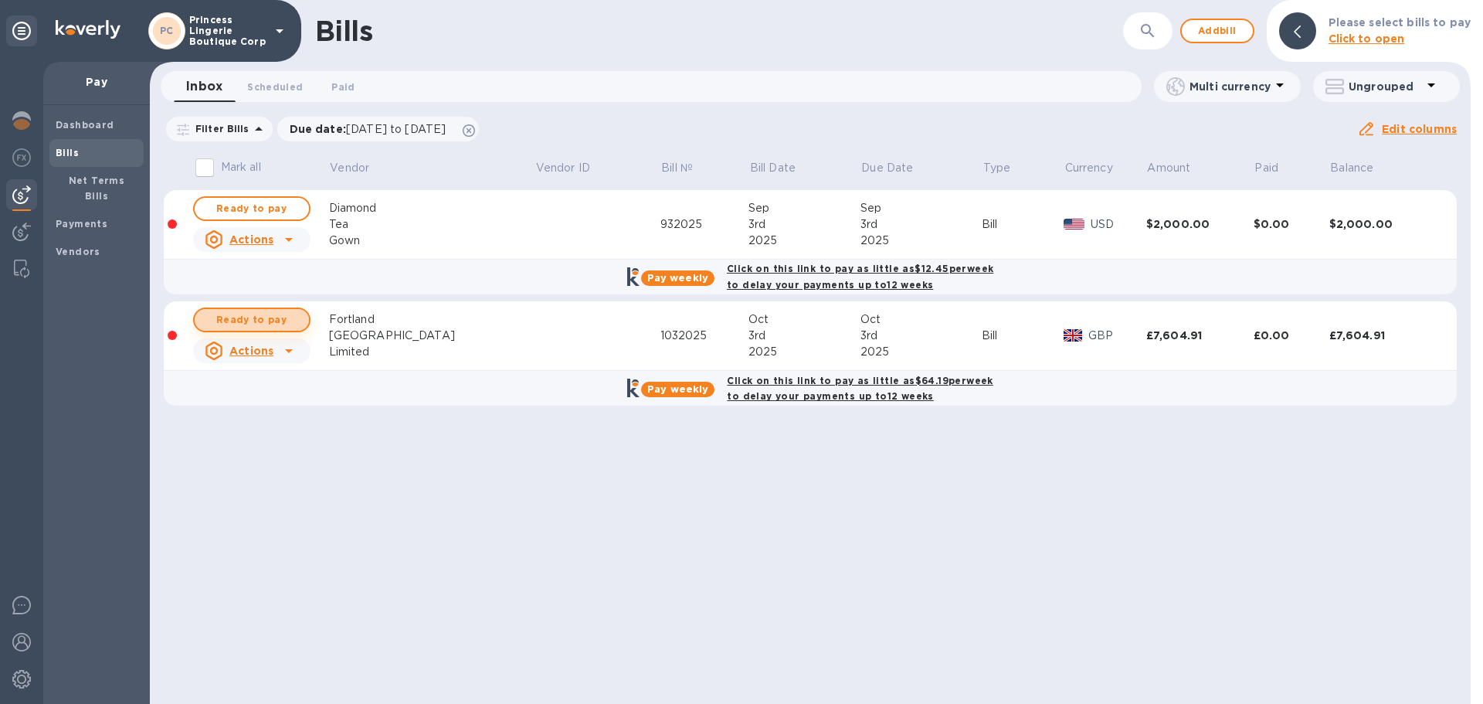
click at [243, 320] on span "Ready to pay" at bounding box center [252, 320] width 90 height 19
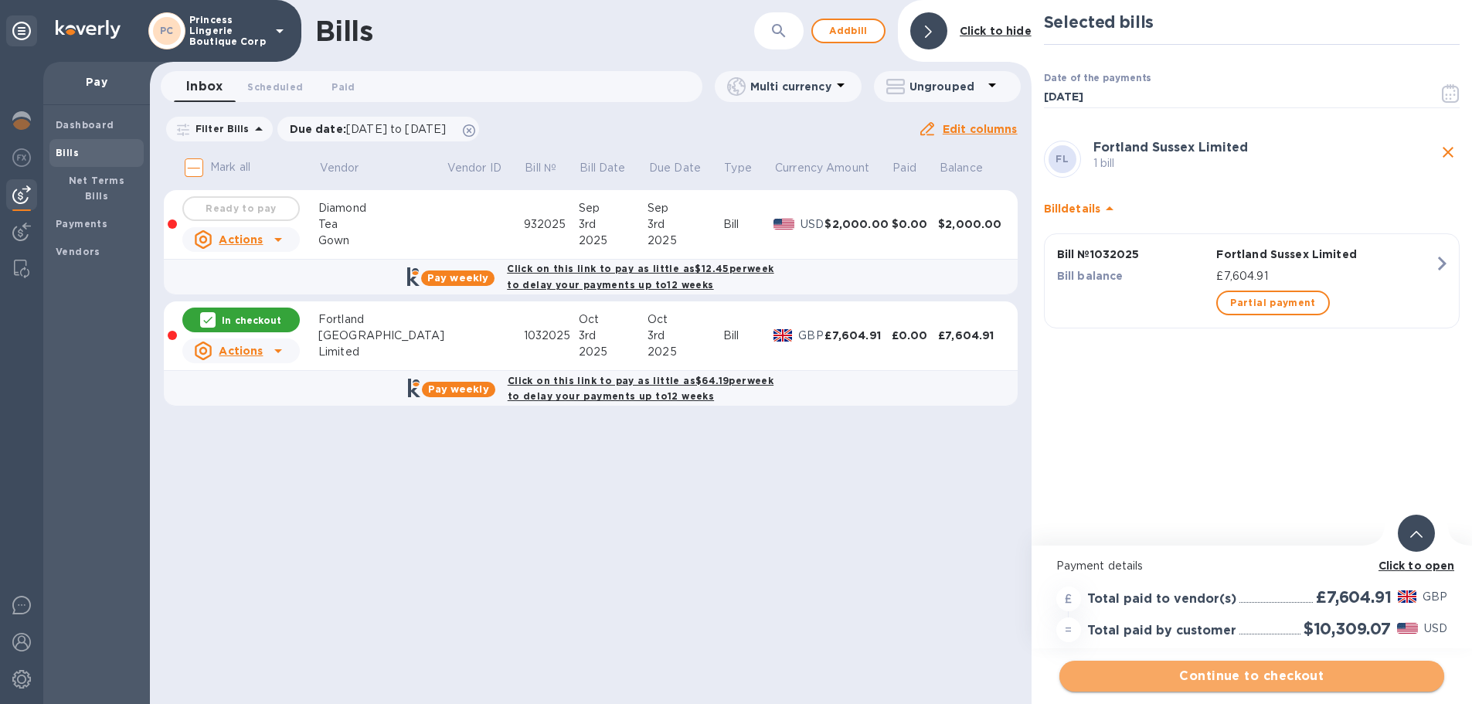
click at [1235, 672] on span "Continue to checkout" at bounding box center [1252, 676] width 360 height 19
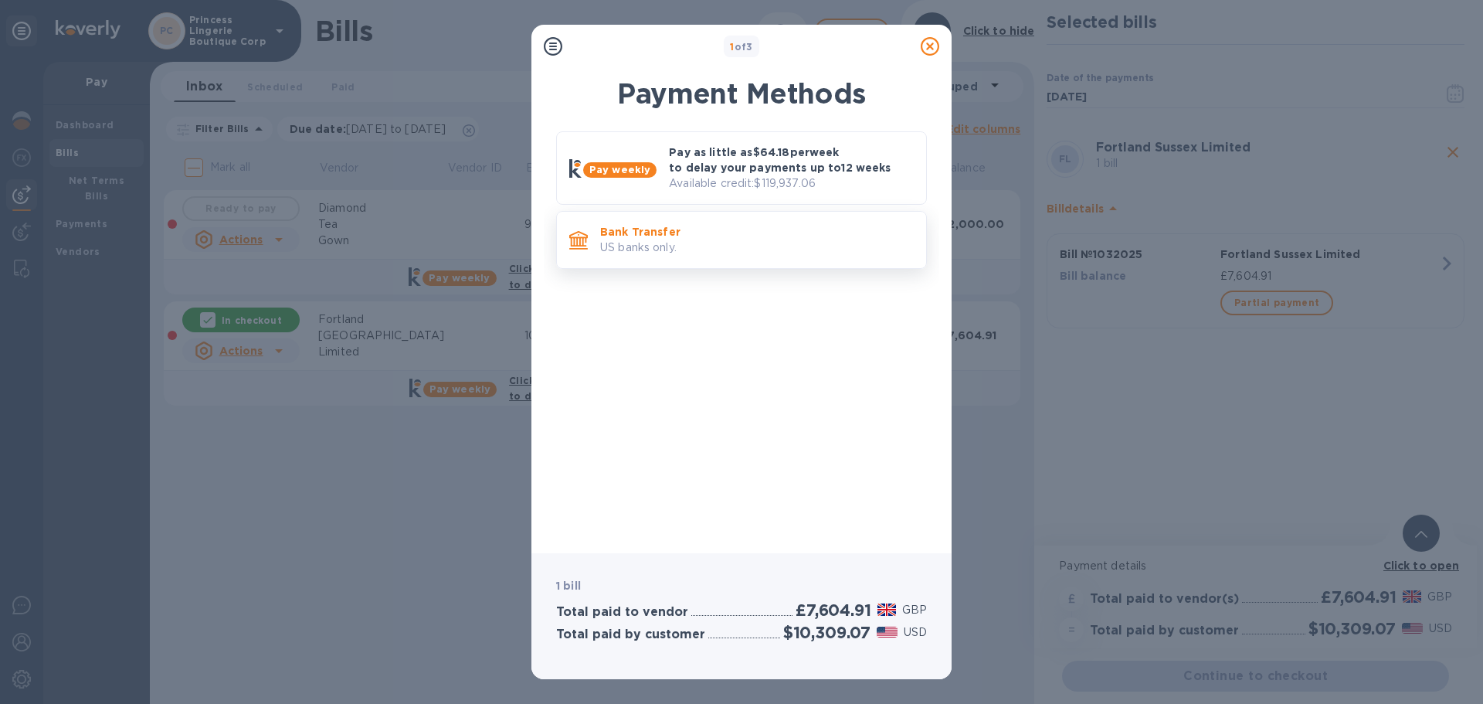
click at [652, 240] on p "US banks only." at bounding box center [757, 248] width 314 height 16
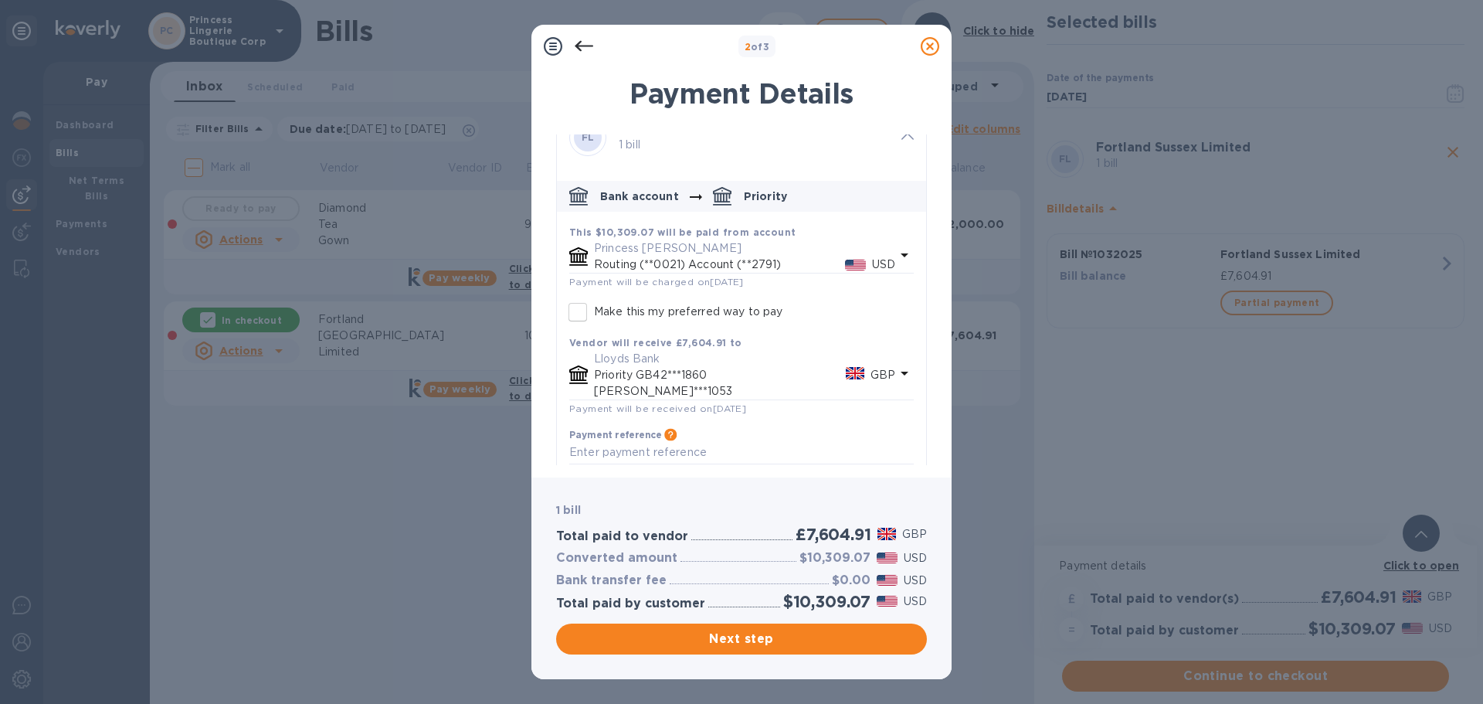
scroll to position [45, 0]
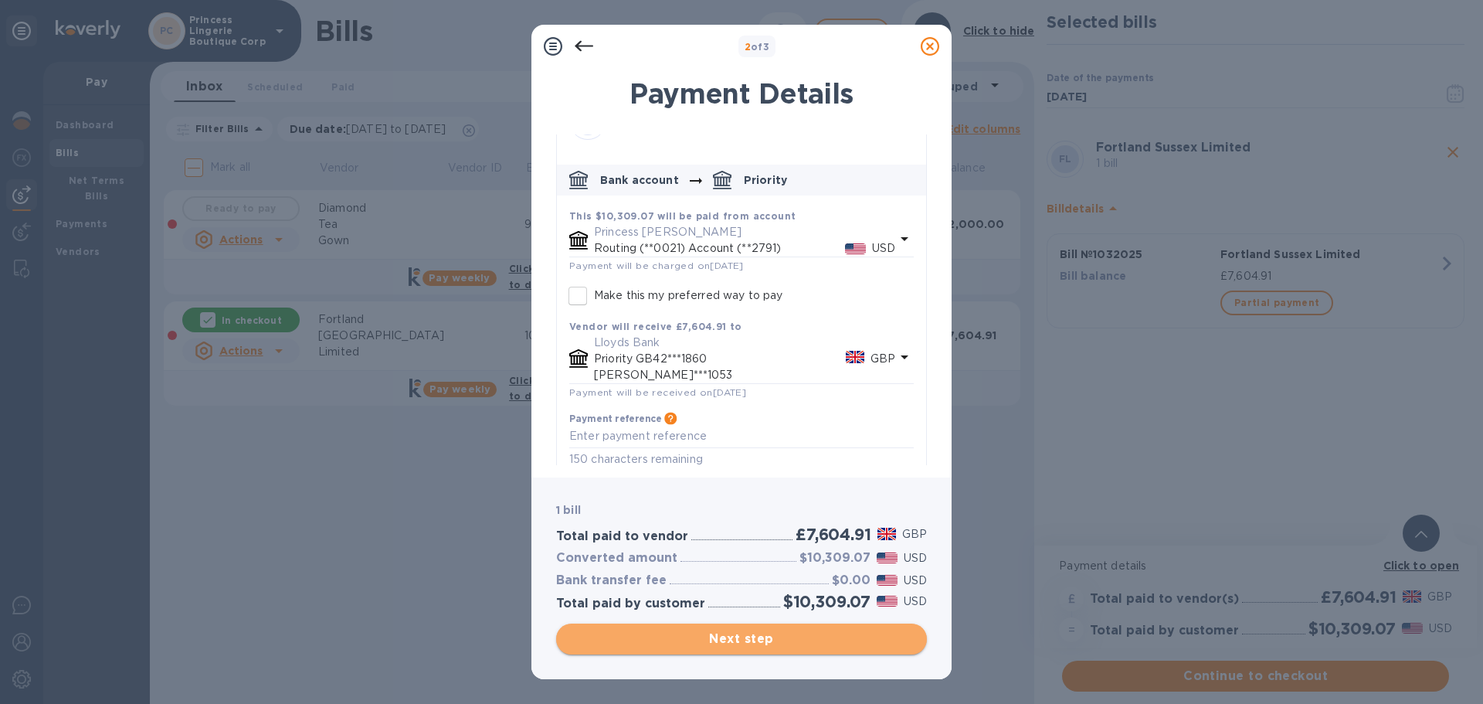
click at [747, 639] on span "Next step" at bounding box center [742, 639] width 346 height 19
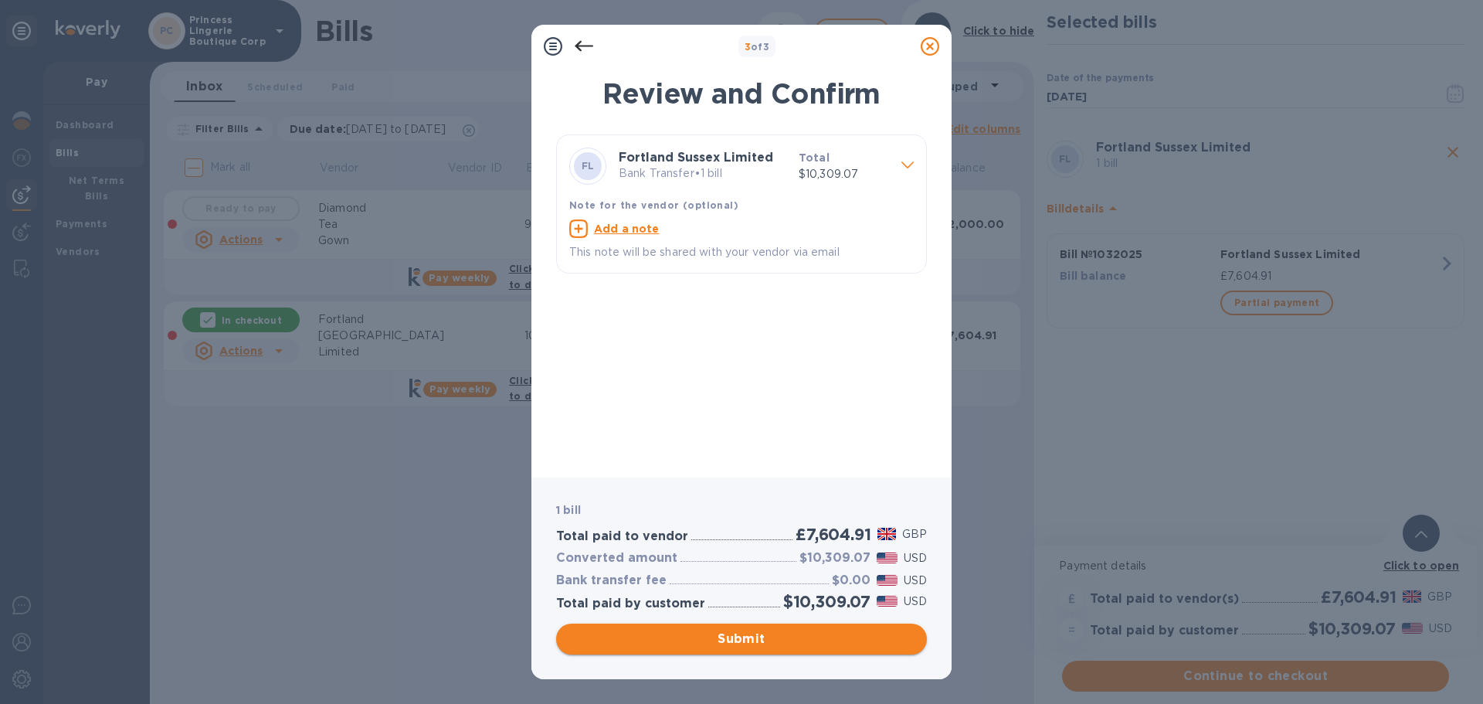
click at [770, 643] on span "Submit" at bounding box center [742, 639] width 346 height 19
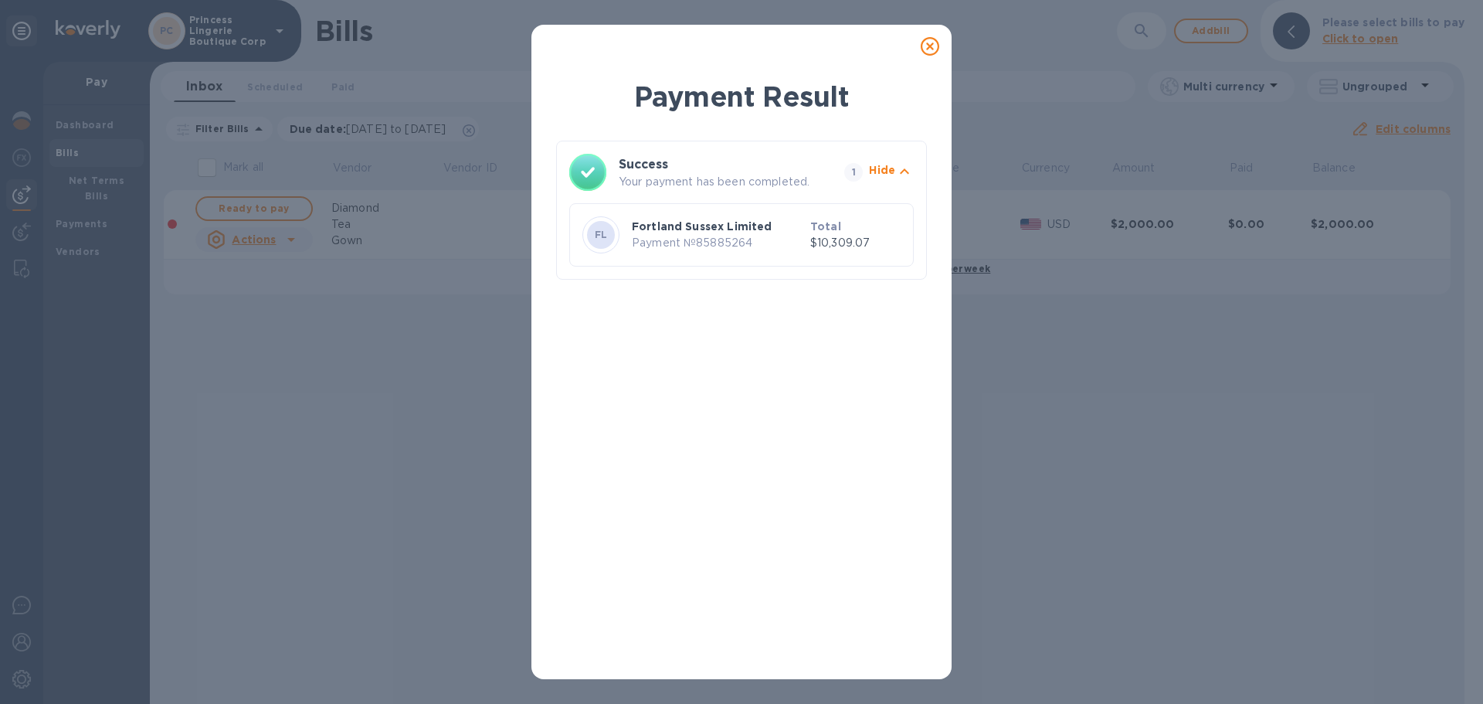
click at [933, 49] on icon at bounding box center [930, 46] width 19 height 19
